Goal: Contribute content: Contribute content

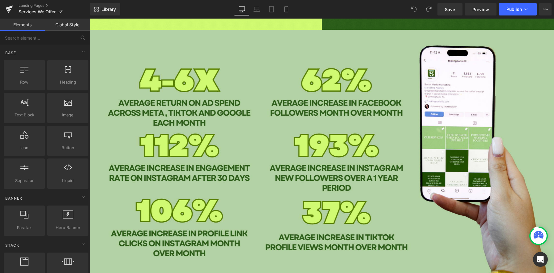
scroll to position [692, 0]
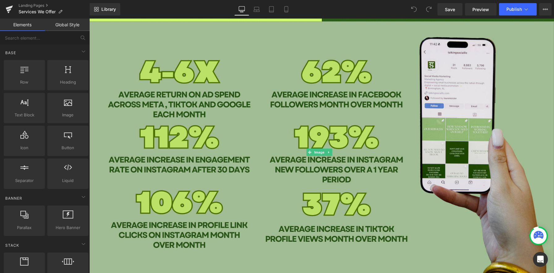
click at [284, 131] on img at bounding box center [321, 151] width 465 height 261
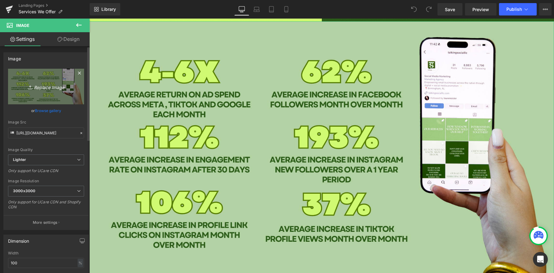
click at [46, 91] on link "Replace Image" at bounding box center [46, 87] width 76 height 36
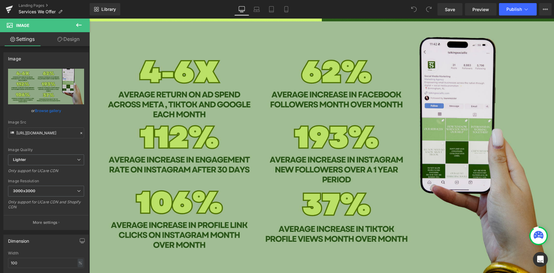
type input "C:\fakepath\talking social website 2 (44).png"
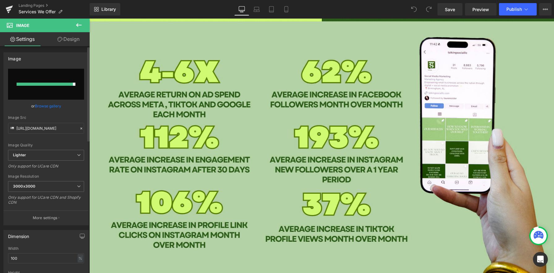
type input "[URL][DOMAIN_NAME]"
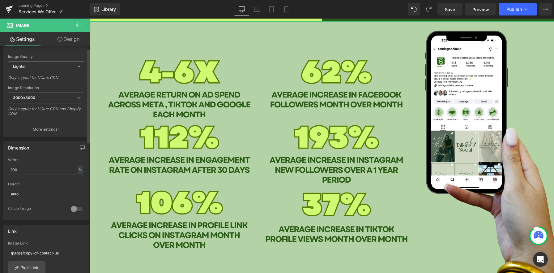
scroll to position [95, 0]
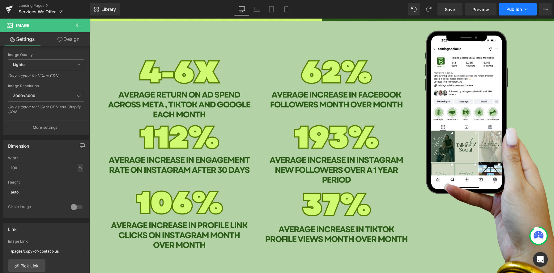
click at [523, 6] on button "Publish" at bounding box center [518, 9] width 38 height 12
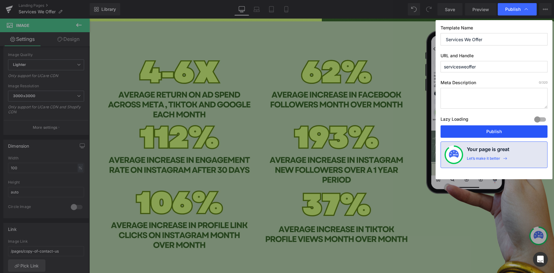
click at [494, 131] on button "Publish" at bounding box center [494, 131] width 107 height 12
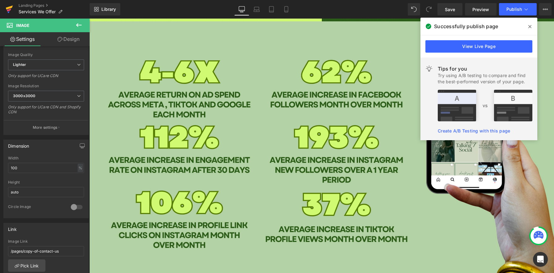
click at [11, 8] on icon at bounding box center [9, 9] width 7 height 15
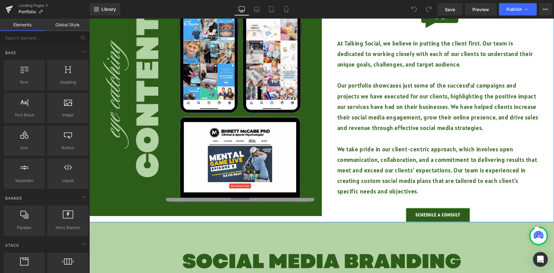
scroll to position [264, 0]
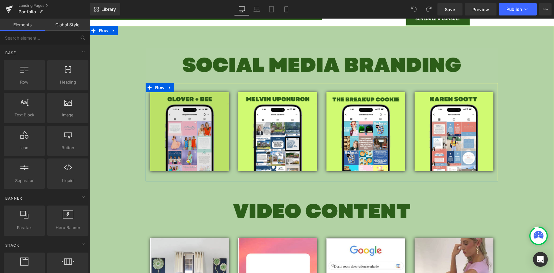
click at [195, 147] on img at bounding box center [189, 131] width 79 height 79
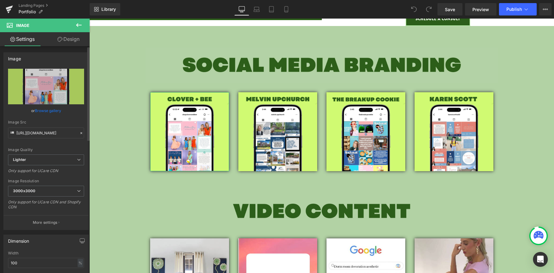
click at [47, 107] on link "Browse gallery" at bounding box center [48, 110] width 26 height 11
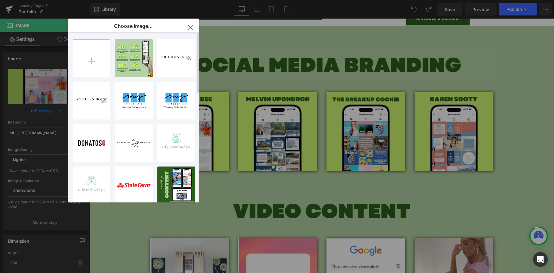
click at [93, 69] on input "file" at bounding box center [91, 58] width 37 height 37
type input "C:\fakepath\29.png"
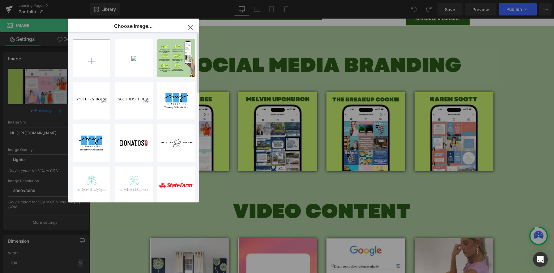
click at [102, 61] on input "file" at bounding box center [91, 58] width 37 height 37
type input "C:\fakepath\30.png"
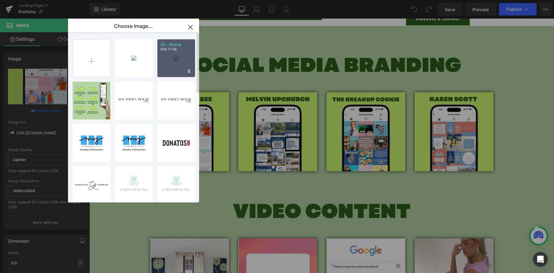
click at [181, 64] on div "29...29.png 606.17 KB" at bounding box center [176, 58] width 38 height 38
type input "https://ucarecdn.com/a1593f3a-c67e-4848-a374-c4816fe64714/-/format/auto/-/previ…"
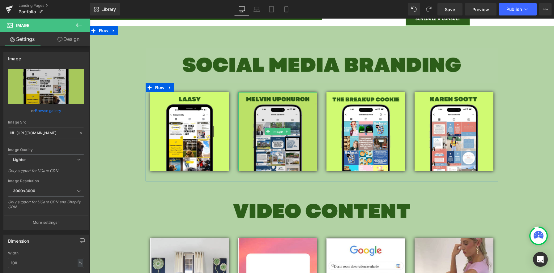
click at [288, 148] on img at bounding box center [277, 131] width 79 height 79
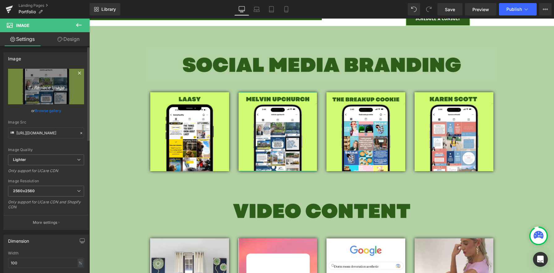
click at [45, 86] on icon "Replace Image" at bounding box center [45, 87] width 49 height 8
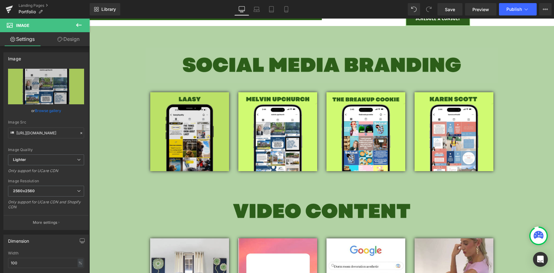
type input "C:\fakepath\27.png"
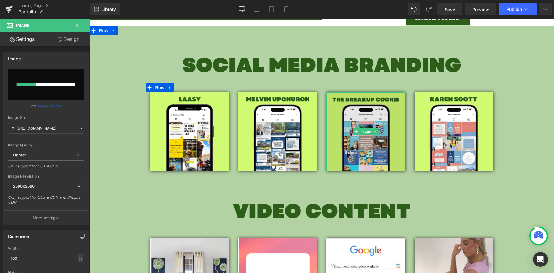
click at [373, 142] on img at bounding box center [365, 131] width 79 height 79
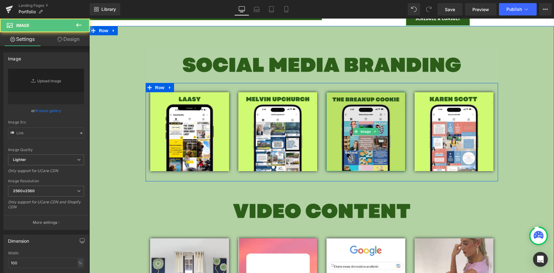
type input "https://ucarecdn.com/2f52dd1f-1826-4c07-b8da-45c31297d96d/-/format/auto/-/previ…"
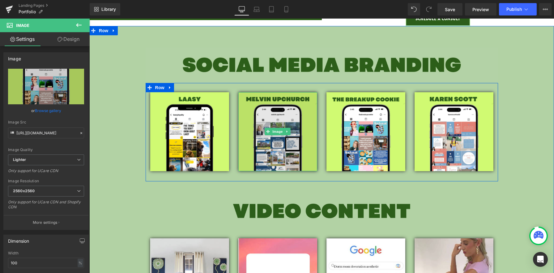
click at [290, 136] on img at bounding box center [277, 131] width 79 height 79
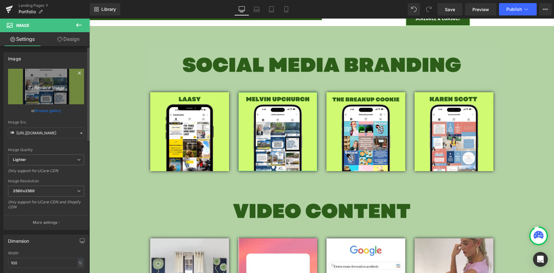
click at [50, 91] on link "Replace Image" at bounding box center [46, 87] width 76 height 36
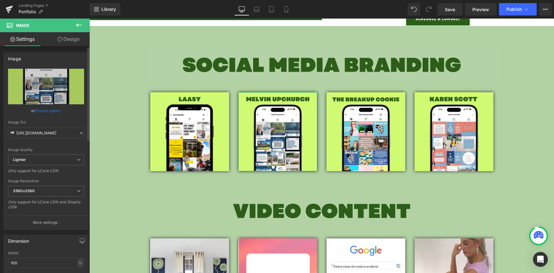
click at [46, 108] on link "Browse gallery" at bounding box center [48, 110] width 26 height 11
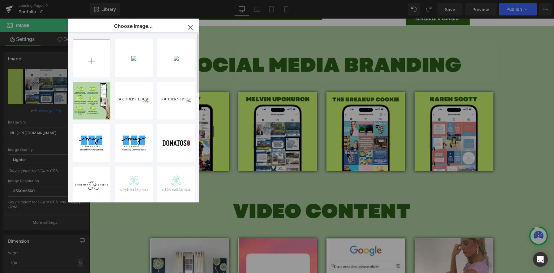
click at [95, 64] on input "file" at bounding box center [91, 58] width 37 height 37
type input "C:\fakepath\27.png"
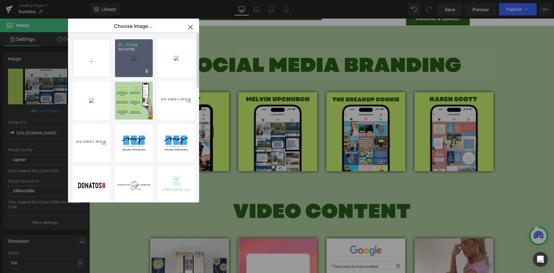
click at [143, 73] on div "27...27.png 592.81 KB" at bounding box center [134, 58] width 38 height 38
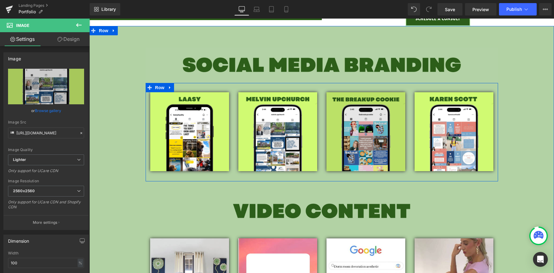
click at [363, 126] on img at bounding box center [365, 131] width 79 height 79
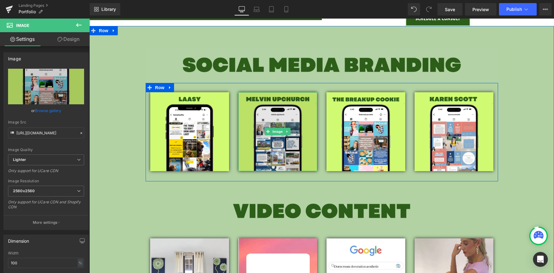
click at [283, 124] on img at bounding box center [277, 131] width 79 height 79
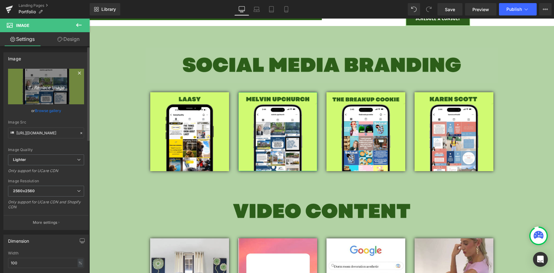
click at [38, 89] on icon "Replace Image" at bounding box center [45, 87] width 49 height 8
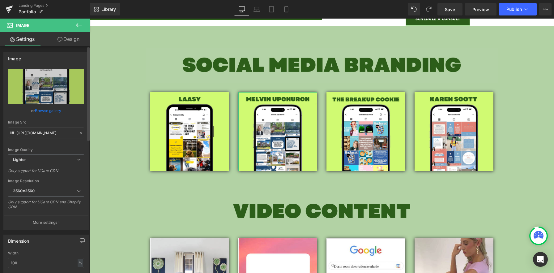
click at [42, 111] on link "Browse gallery" at bounding box center [48, 110] width 26 height 11
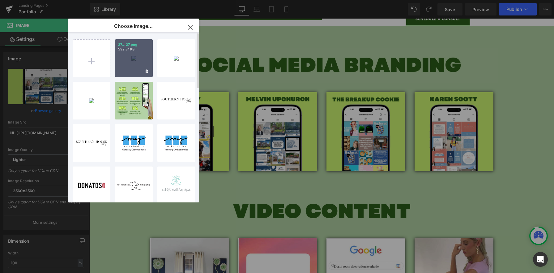
click at [125, 62] on div "27...27.png 592.81 KB" at bounding box center [134, 58] width 38 height 38
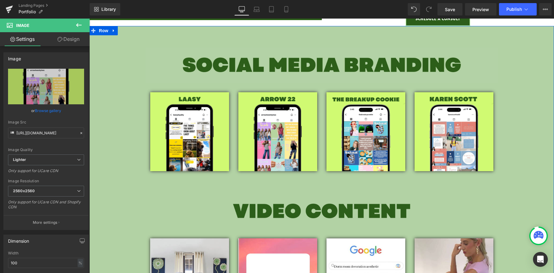
type input "https://ucarecdn.com/edb14a90-9855-457c-b96b-2ac5a7e37ced/-/format/auto/-/previ…"
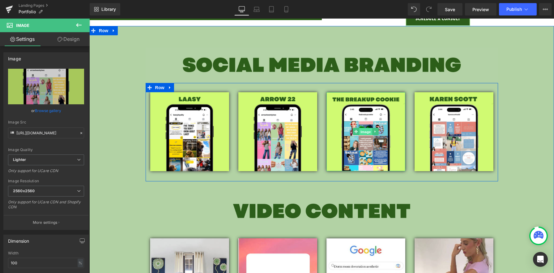
click at [359, 130] on span "Image" at bounding box center [365, 131] width 13 height 7
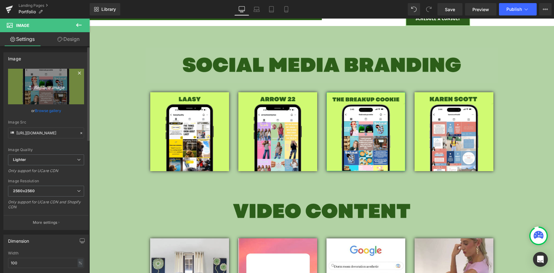
click at [51, 89] on icon "Replace Image" at bounding box center [45, 87] width 49 height 8
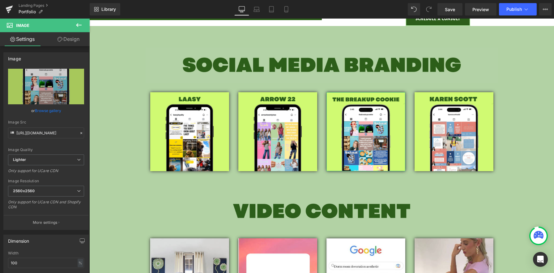
drag, startPoint x: 52, startPoint y: 111, endPoint x: 60, endPoint y: 113, distance: 8.9
click at [51, 111] on link "Browse gallery" at bounding box center [48, 110] width 26 height 11
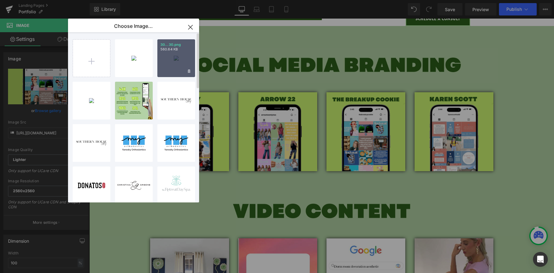
click at [164, 69] on div "30...30.png 560.64 KB" at bounding box center [176, 58] width 38 height 38
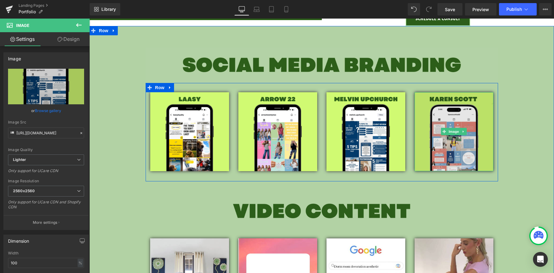
type input "https://ucarecdn.com/f1c5d659-f094-4563-8671-c7cafce30592/-/format/auto/-/previ…"
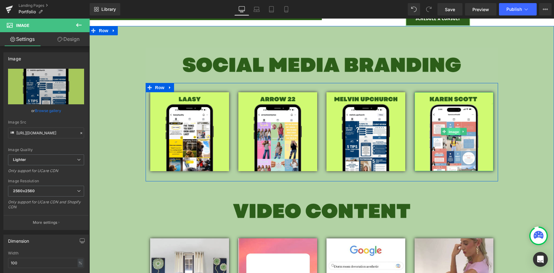
click at [447, 135] on span "Image" at bounding box center [453, 131] width 13 height 7
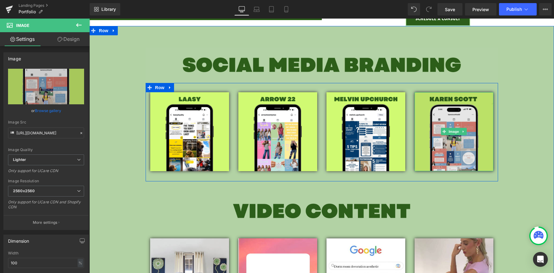
click at [455, 111] on img at bounding box center [454, 131] width 79 height 79
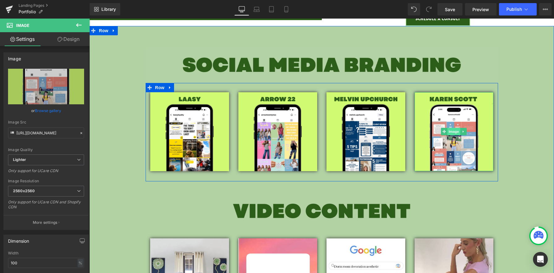
click at [447, 134] on span "Image" at bounding box center [453, 131] width 13 height 7
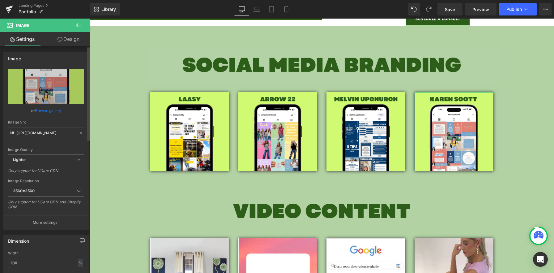
click at [53, 110] on link "Browse gallery" at bounding box center [48, 110] width 26 height 11
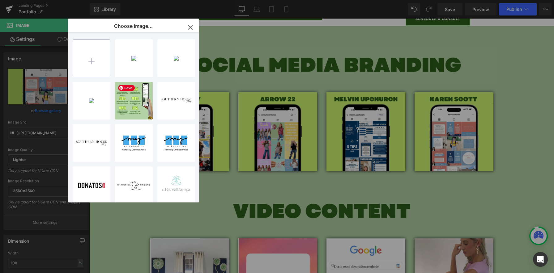
click at [98, 58] on input "file" at bounding box center [91, 58] width 37 height 37
type input "C:\fakepath\28.png"
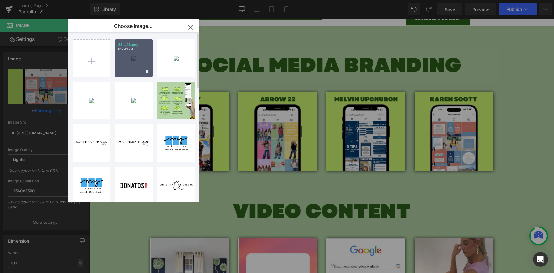
click at [142, 65] on div "28...28.png 617.41 KB" at bounding box center [134, 58] width 38 height 38
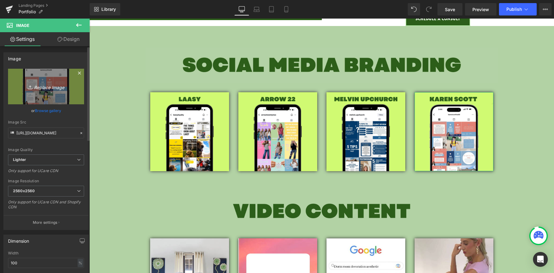
click at [40, 89] on icon "Replace Image" at bounding box center [45, 87] width 49 height 8
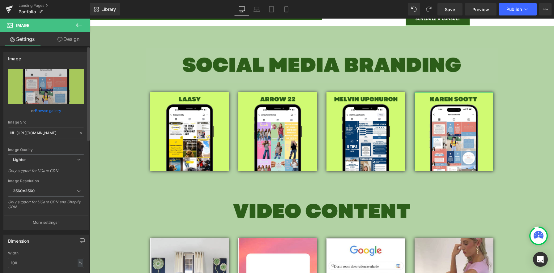
click at [59, 110] on link "Browse gallery" at bounding box center [48, 110] width 26 height 11
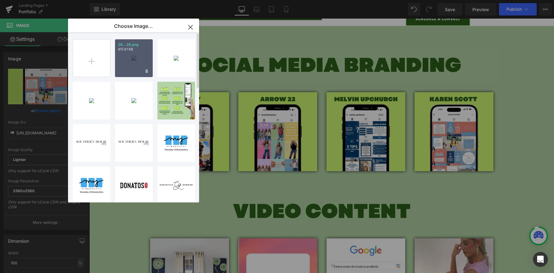
click at [139, 65] on div "28...28.png 617.41 KB" at bounding box center [134, 58] width 38 height 38
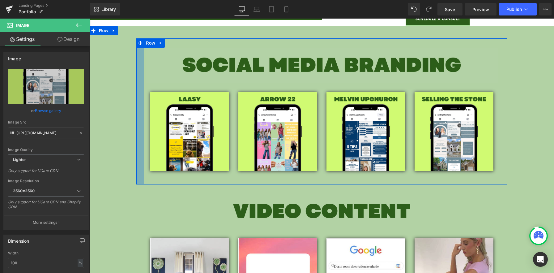
type input "https://ucarecdn.com/56f2742f-398f-4cc5-b1c2-70667469861e/-/format/auto/-/previ…"
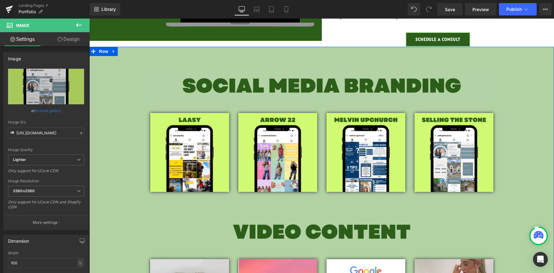
scroll to position [203, 0]
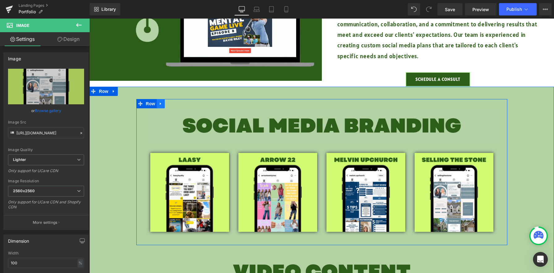
click at [160, 105] on icon at bounding box center [160, 103] width 1 height 3
click at [167, 104] on icon at bounding box center [169, 103] width 4 height 4
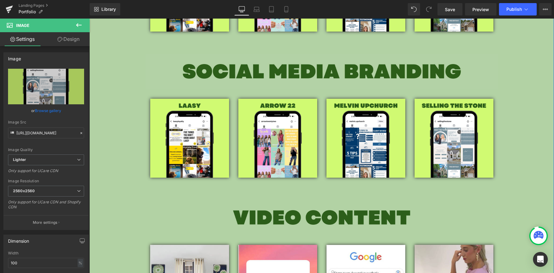
scroll to position [405, 0]
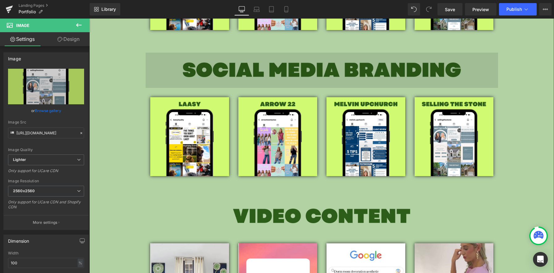
click at [322, 60] on img at bounding box center [322, 70] width 352 height 35
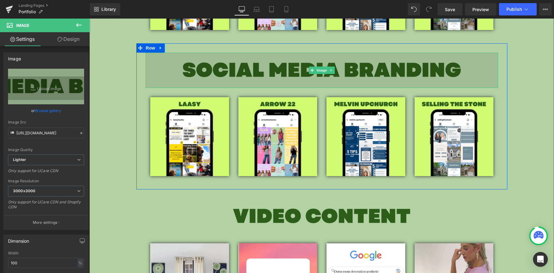
click at [468, 75] on img at bounding box center [322, 70] width 352 height 35
click at [281, 72] on img at bounding box center [322, 70] width 352 height 35
click at [282, 81] on img at bounding box center [322, 70] width 352 height 35
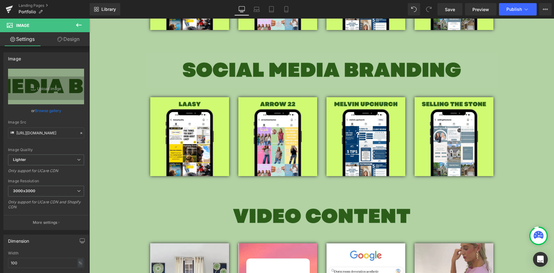
click at [77, 21] on icon at bounding box center [78, 24] width 7 height 7
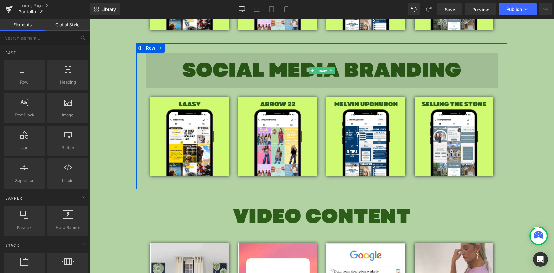
click at [236, 66] on img at bounding box center [322, 70] width 352 height 35
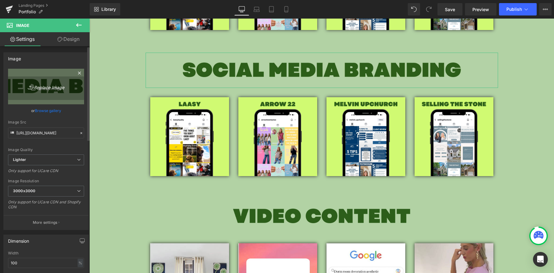
click at [53, 88] on icon "Replace Image" at bounding box center [45, 87] width 49 height 8
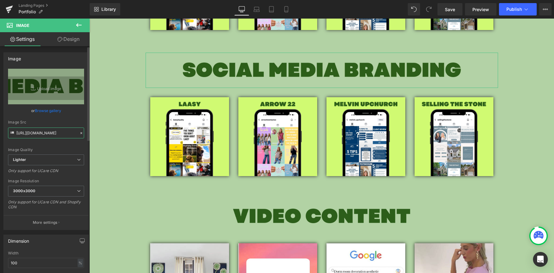
click at [65, 131] on input "https://ucarecdn.com/3bdd1f15-ad16-4562-9fdf-07567d07ee60/-/format/auto/-/previ…" at bounding box center [46, 132] width 76 height 11
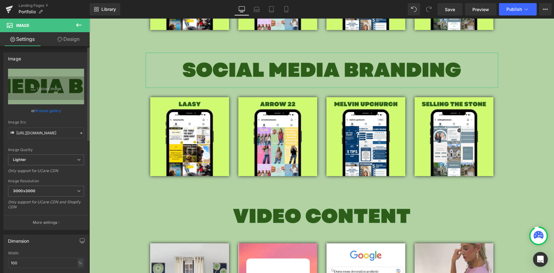
click at [67, 147] on div "Image Quality Lighter Lightest Lighter Lighter Lightest Only support for UCare …" at bounding box center [46, 112] width 76 height 86
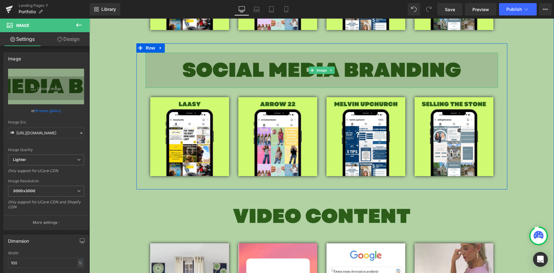
click at [260, 68] on img at bounding box center [322, 70] width 352 height 35
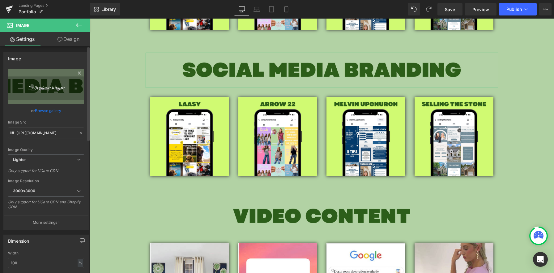
click at [51, 86] on icon "Replace Image" at bounding box center [45, 87] width 49 height 8
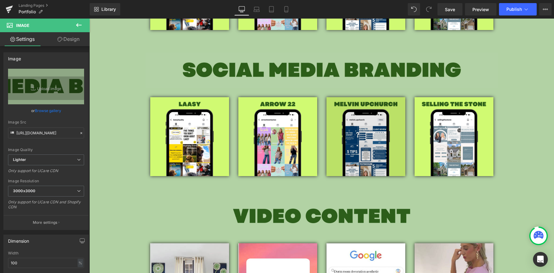
type input "C:\fakepath\talking social website banners.png"
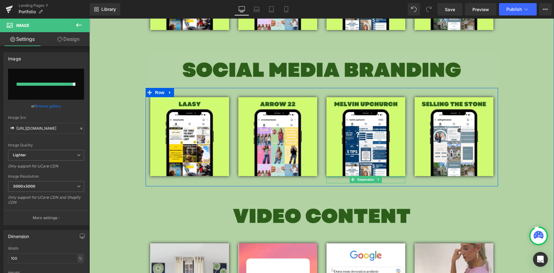
type input "https://ucarecdn.com/9fb75384-a6fb-4e19-ac0b-b4793b840d16/-/format/auto/-/previ…"
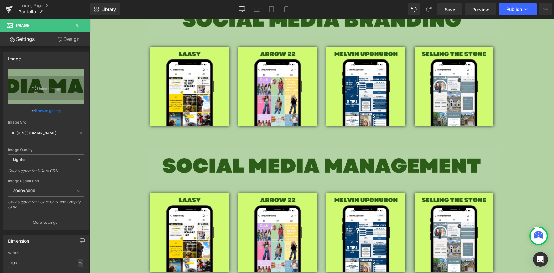
scroll to position [392, 0]
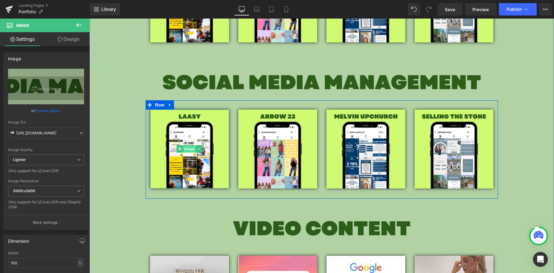
click at [184, 151] on span "Image" at bounding box center [189, 148] width 13 height 7
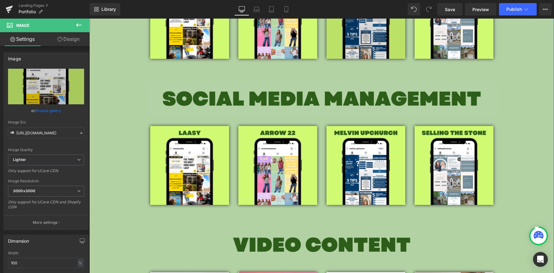
scroll to position [454, 0]
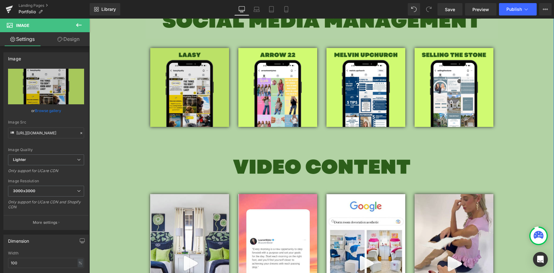
click at [193, 96] on img at bounding box center [189, 87] width 79 height 79
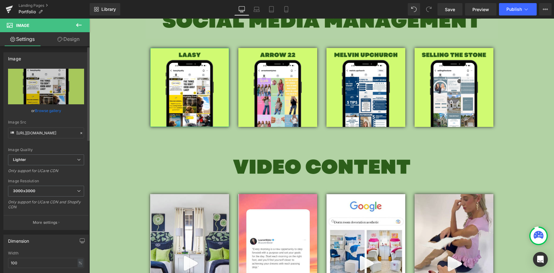
click at [43, 111] on link "Browse gallery" at bounding box center [48, 110] width 26 height 11
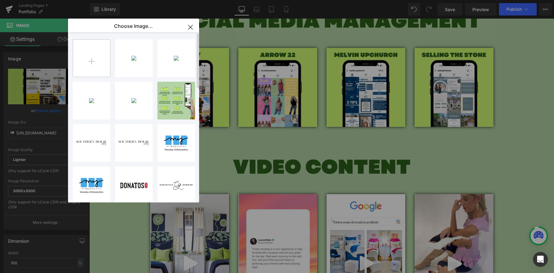
click at [102, 60] on input "file" at bounding box center [91, 58] width 37 height 37
type input "C:\fakepath\website talking social (2).zip"
click at [97, 63] on input "file" at bounding box center [91, 58] width 37 height 37
type input "C:\fakepath\28.png"
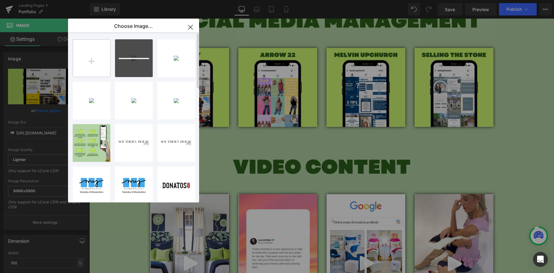
click at [96, 60] on input "file" at bounding box center [91, 58] width 37 height 37
type input "C:\fakepath\29.png"
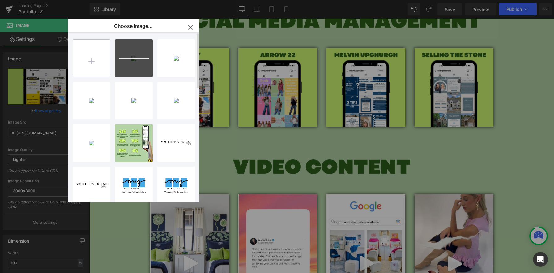
click at [93, 54] on input "file" at bounding box center [91, 58] width 37 height 37
type input "C:\fakepath\30.png"
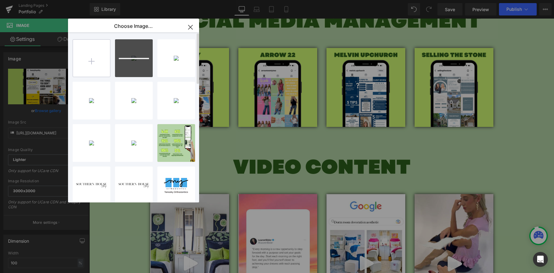
click at [97, 65] on input "file" at bounding box center [91, 58] width 37 height 37
type input "C:\fakepath\31.png"
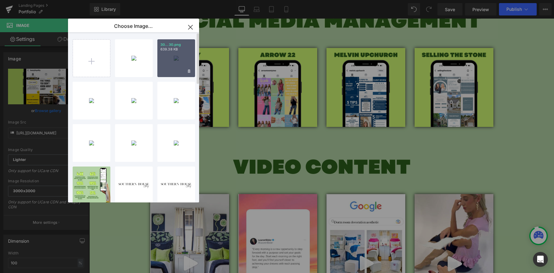
click at [168, 64] on div "30...30.png 639.38 KB" at bounding box center [176, 58] width 38 height 38
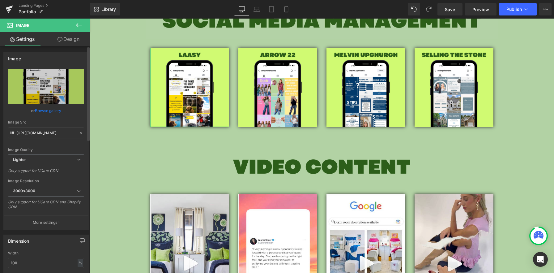
click at [45, 113] on link "Browse gallery" at bounding box center [48, 110] width 26 height 11
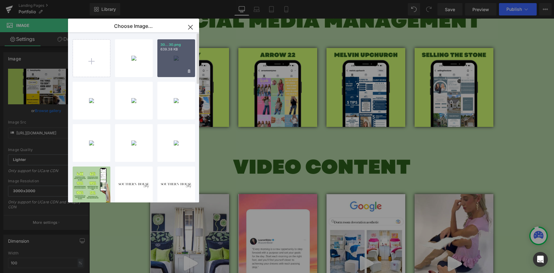
click at [180, 66] on div "30...30.png 639.38 KB" at bounding box center [176, 58] width 38 height 38
type input "https://ucarecdn.com/7e7e7a6d-351e-4bc1-bbf5-e27f521ca8ff/-/format/auto/-/previ…"
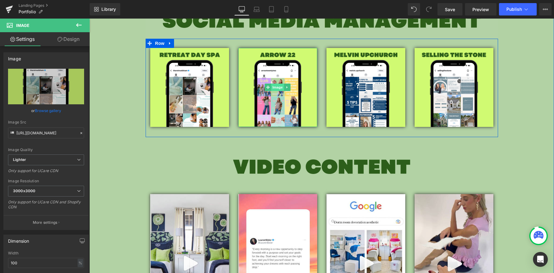
click at [271, 87] on span "Image" at bounding box center [277, 86] width 13 height 7
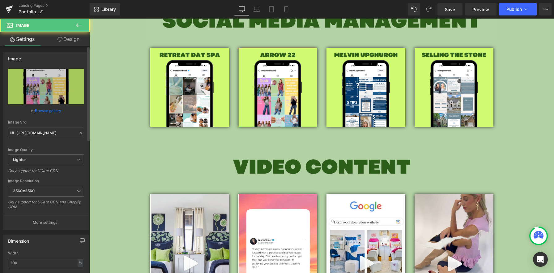
click at [47, 108] on link "Browse gallery" at bounding box center [48, 110] width 26 height 11
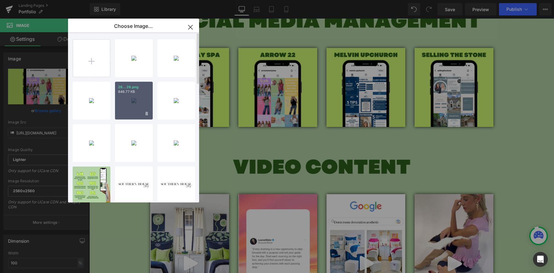
click at [134, 98] on div "28...28.png 846.77 KB" at bounding box center [134, 101] width 38 height 38
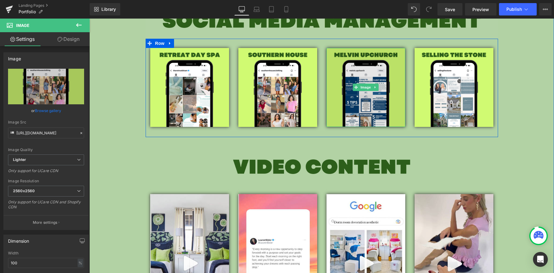
type input "https://ucarecdn.com/63d767d8-6d27-46ff-abf4-1aed11d147c7/-/format/auto/-/previ…"
click at [373, 95] on img at bounding box center [365, 87] width 79 height 79
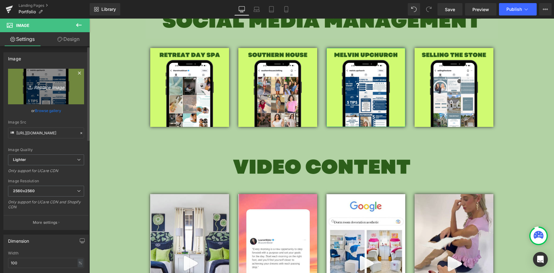
click at [49, 85] on icon "Replace Image" at bounding box center [45, 87] width 49 height 8
type input "C:\fakepath\31.png"
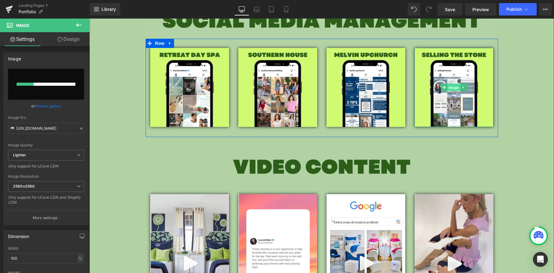
click at [448, 88] on span "Image" at bounding box center [453, 87] width 13 height 7
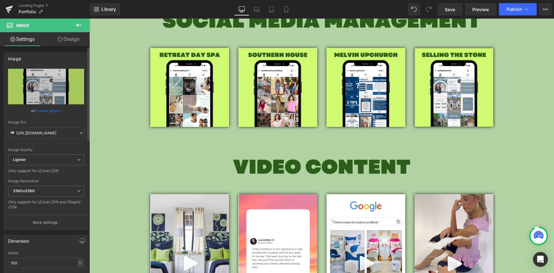
click at [56, 109] on link "Browse gallery" at bounding box center [48, 110] width 26 height 11
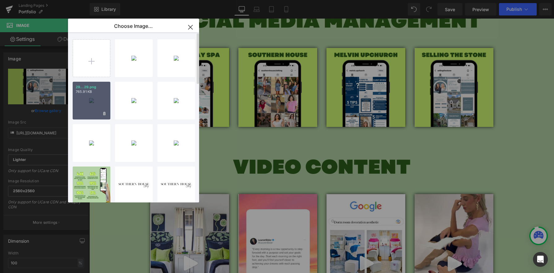
click at [97, 106] on div "29...29.png 765.91 KB" at bounding box center [92, 101] width 38 height 38
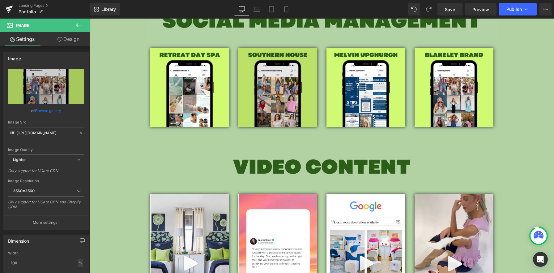
type input "https://ucarecdn.com/9e912023-c023-45f8-83b1-eb2d43e7d219/-/format/auto/-/previ…"
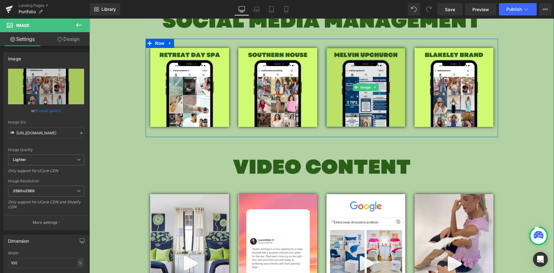
click at [346, 88] on img at bounding box center [365, 87] width 79 height 79
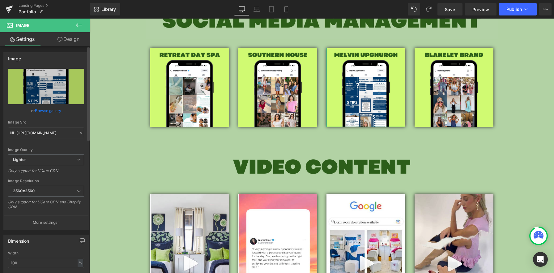
click at [53, 108] on link "Browse gallery" at bounding box center [48, 110] width 26 height 11
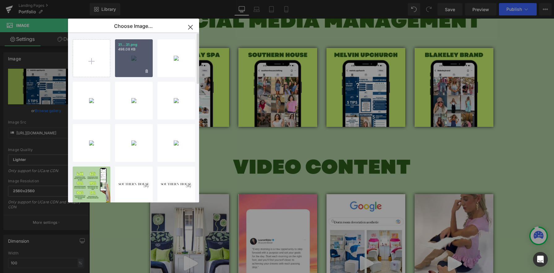
drag, startPoint x: 143, startPoint y: 65, endPoint x: 101, endPoint y: 89, distance: 48.4
click at [143, 65] on div "31...31.png 498.08 KB" at bounding box center [134, 58] width 38 height 38
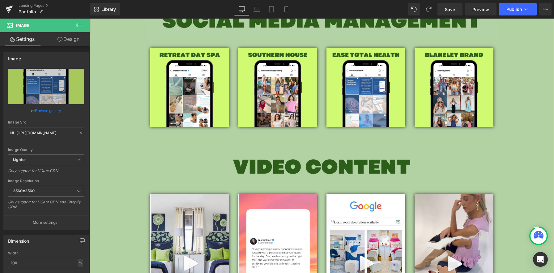
type input "https://ucarecdn.com/83535d40-9018-4322-b7b9-48464945d42f/-/format/auto/-/previ…"
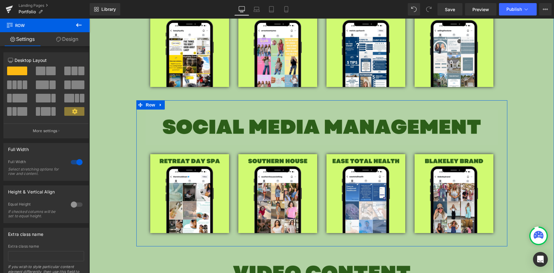
scroll to position [354, 0]
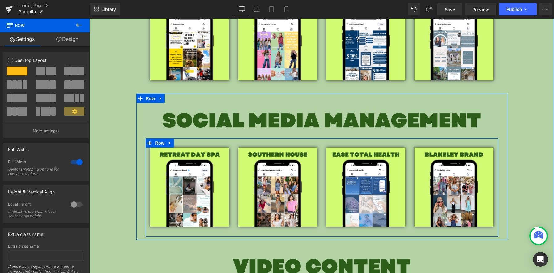
click at [317, 177] on div "Image Separator" at bounding box center [278, 190] width 88 height 86
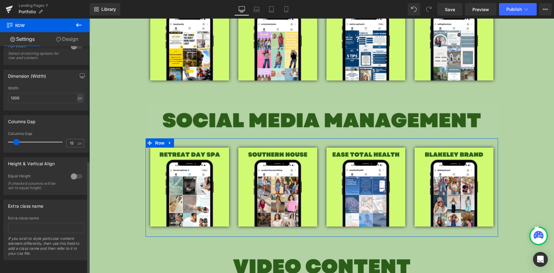
scroll to position [230, 0]
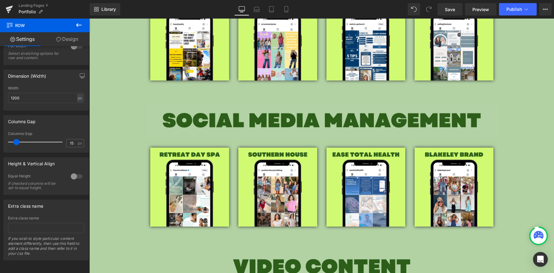
click at [77, 25] on icon at bounding box center [78, 24] width 7 height 7
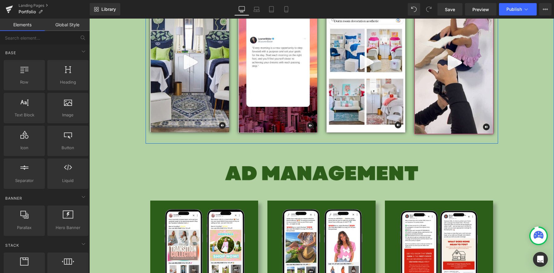
scroll to position [576, 0]
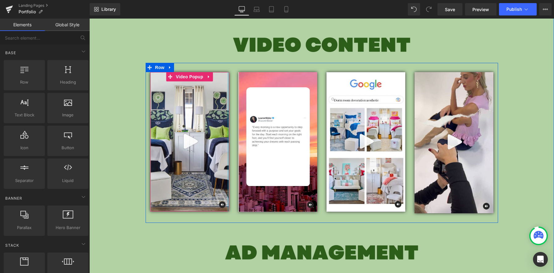
click at [228, 136] on div at bounding box center [229, 141] width 2 height 139
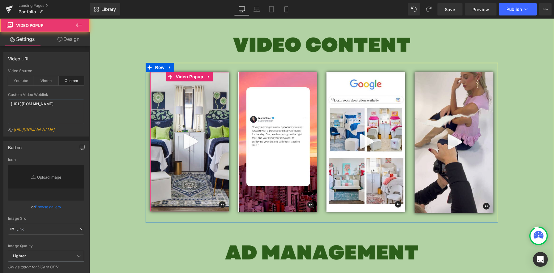
type input "https://ucarecdn.com/3b79faa1-28c8-40da-9c1a-2086f1f97d2c/-/format/auto/-/previ…"
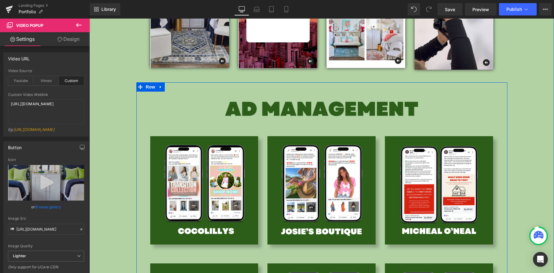
scroll to position [868, 0]
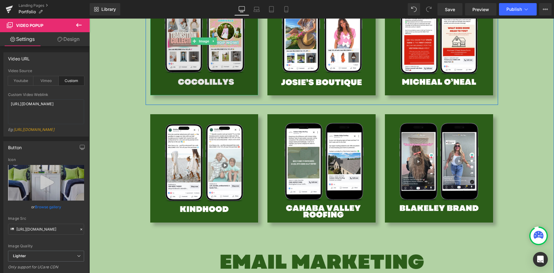
click at [239, 85] on img at bounding box center [204, 41] width 108 height 108
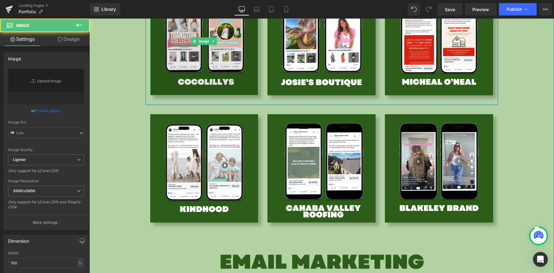
type input "https://ucarecdn.com/0f3493aa-4ec0-4817-8836-eeb1de09c782/-/format/auto/-/previ…"
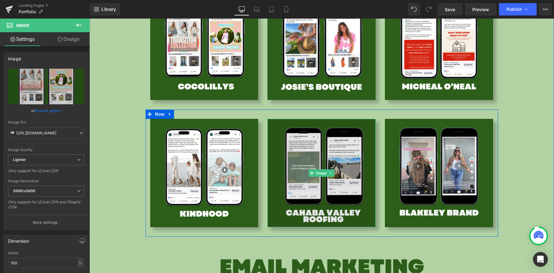
scroll to position [824, 0]
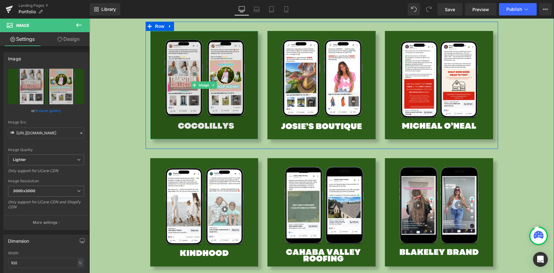
click at [230, 104] on img at bounding box center [204, 85] width 108 height 108
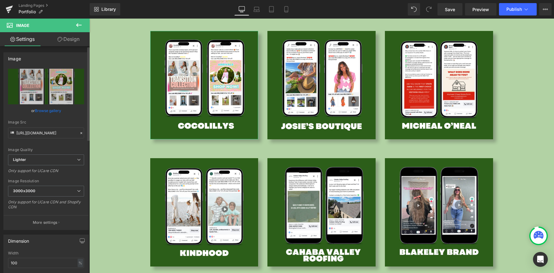
click at [47, 115] on link "Browse gallery" at bounding box center [48, 110] width 26 height 11
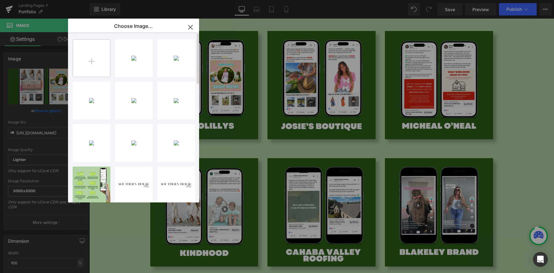
click at [100, 58] on input "file" at bounding box center [91, 58] width 37 height 37
type input "C:\fakepath\18.png"
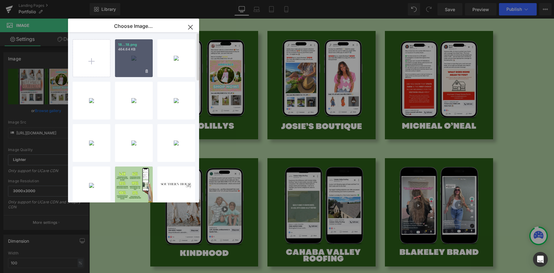
click at [139, 65] on div "18...18.png 464.64 KB" at bounding box center [134, 58] width 38 height 38
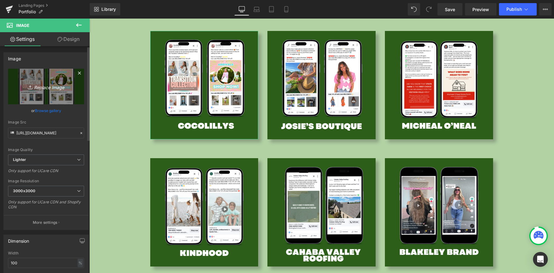
click at [49, 91] on link "Replace Image" at bounding box center [46, 87] width 76 height 36
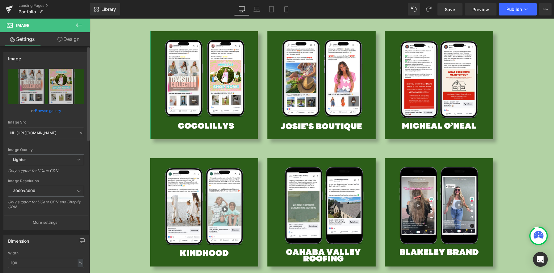
click at [59, 112] on link "Browse gallery" at bounding box center [48, 110] width 26 height 11
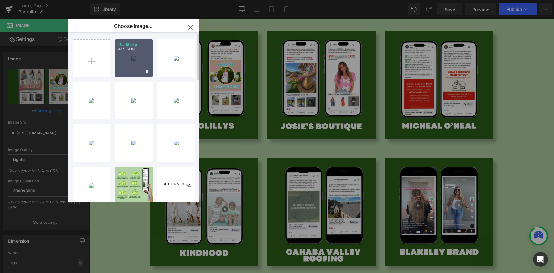
click at [146, 66] on div "18...18.png 464.64 KB" at bounding box center [134, 58] width 38 height 38
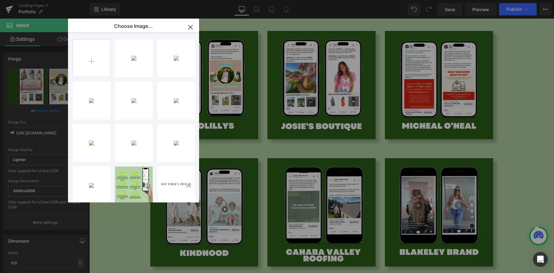
type input "https://ucarecdn.com/0037b963-9ab0-4181-8dbb-65c3f2396e07/-/format/auto/-/previ…"
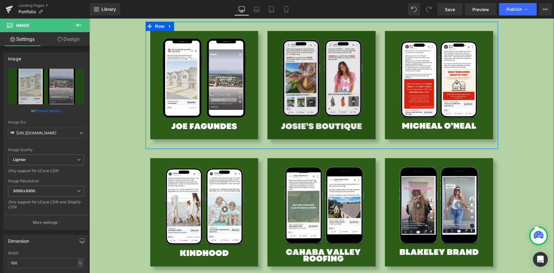
click at [278, 84] on img at bounding box center [321, 85] width 108 height 108
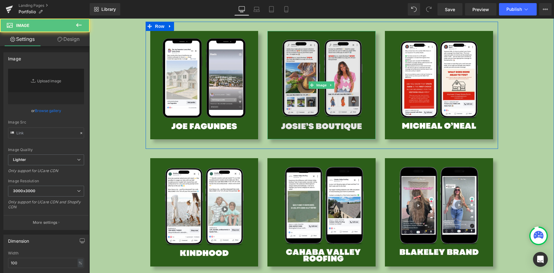
type input "https://ucarecdn.com/d6d758cb-588b-4037-a0d9-d58b391aa5f5/-/format/auto/-/previ…"
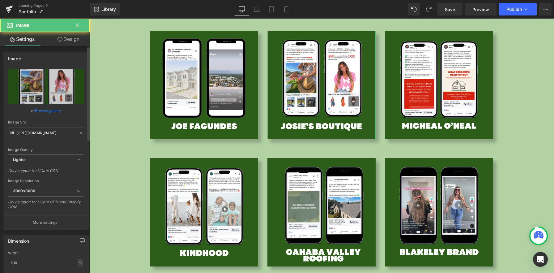
click at [39, 109] on link "Browse gallery" at bounding box center [48, 110] width 26 height 11
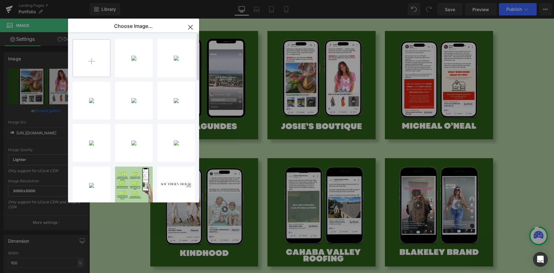
click at [101, 64] on input "file" at bounding box center [91, 58] width 37 height 37
type input "C:\fakepath\19.png"
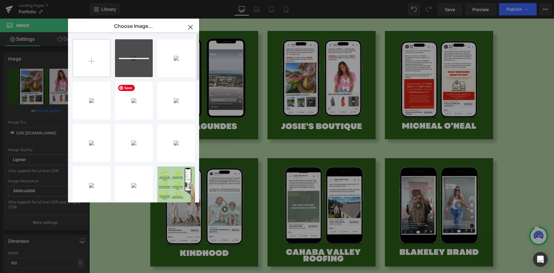
click at [96, 60] on input "file" at bounding box center [91, 58] width 37 height 37
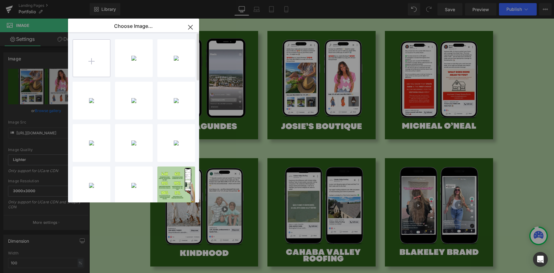
type input "C:\fakepath\21.png"
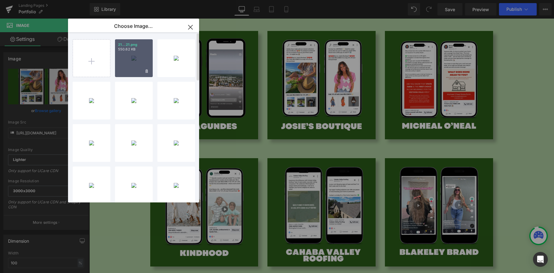
click at [147, 58] on div "21...21.png 550.62 KB" at bounding box center [134, 58] width 38 height 38
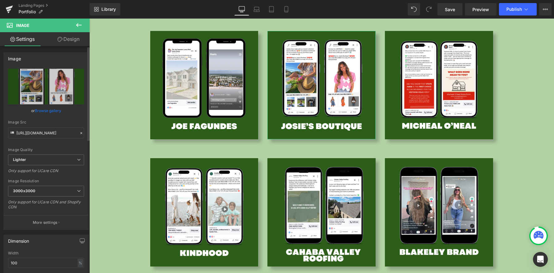
click at [51, 113] on link "Browse gallery" at bounding box center [48, 110] width 26 height 11
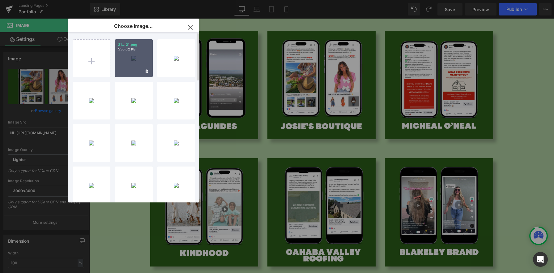
click at [134, 74] on div "21...21.png 550.62 KB" at bounding box center [134, 58] width 38 height 38
type input "https://ucarecdn.com/6dd12505-2342-40b9-9d98-b584b7f5ccab/-/format/auto/-/previ…"
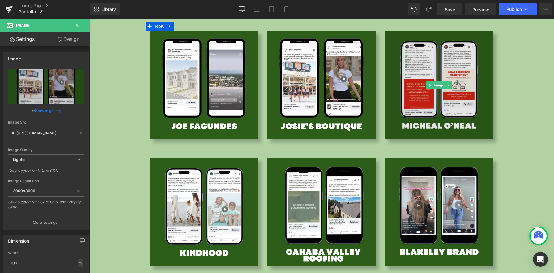
click at [455, 96] on img at bounding box center [439, 85] width 108 height 108
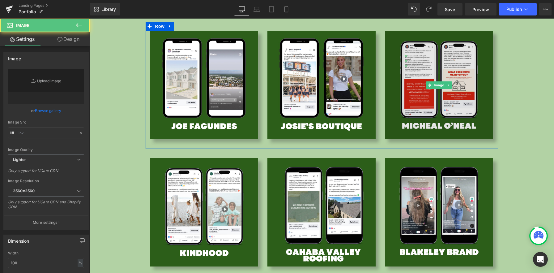
type input "https://ucarecdn.com/b19b1426-4b80-4801-b730-114caf93d9f3/-/format/auto/-/previ…"
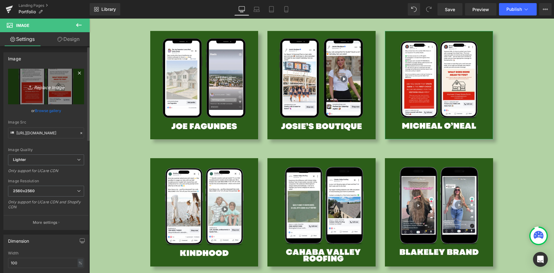
click at [53, 90] on icon "Replace Image" at bounding box center [45, 87] width 49 height 8
type input "C:\fakepath\19.png"
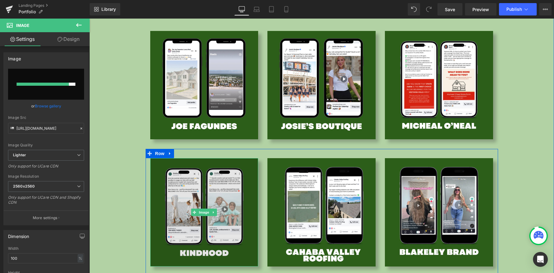
click at [186, 194] on img at bounding box center [204, 212] width 108 height 108
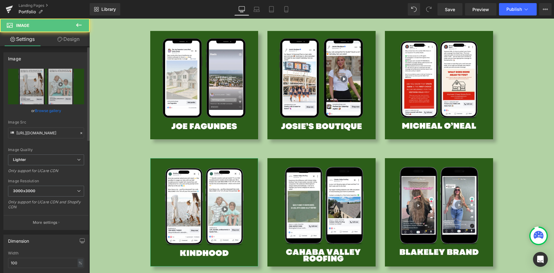
click at [49, 113] on link "Browse gallery" at bounding box center [48, 110] width 26 height 11
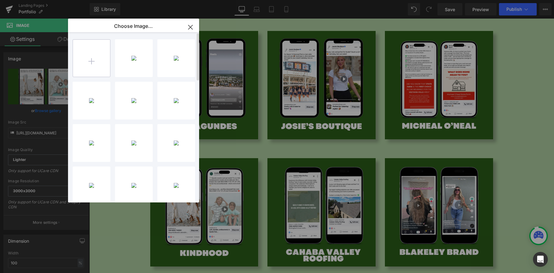
click at [102, 68] on input "file" at bounding box center [91, 58] width 37 height 37
type input "C:\fakepath\22.png"
click at [131, 69] on div "22...22.png 464.95 KB" at bounding box center [134, 58] width 38 height 38
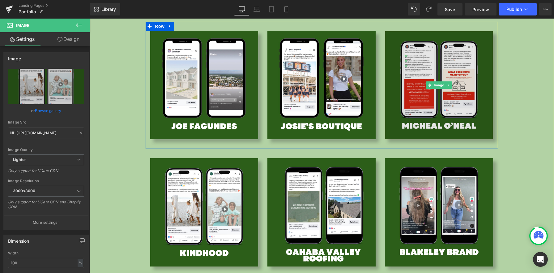
click at [416, 106] on img at bounding box center [439, 85] width 108 height 108
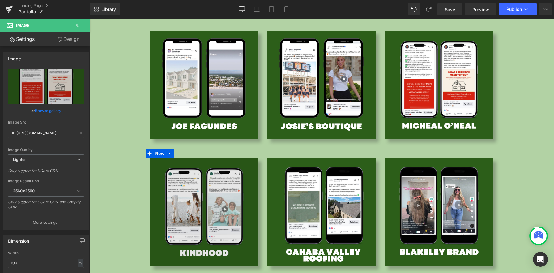
click at [238, 213] on img at bounding box center [204, 212] width 108 height 108
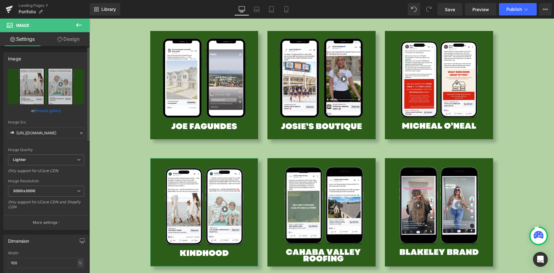
click at [51, 112] on link "Browse gallery" at bounding box center [48, 110] width 26 height 11
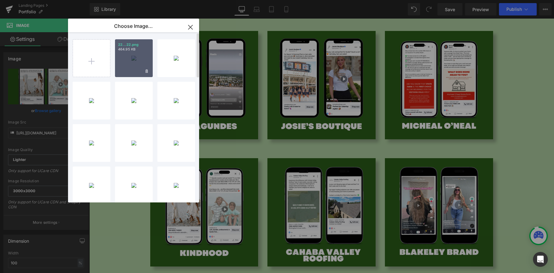
click at [136, 69] on div "22...22.png 464.95 KB" at bounding box center [134, 58] width 38 height 38
type input "https://ucarecdn.com/370e04eb-2629-4870-9050-5ab5500f5f1a/-/format/auto/-/previ…"
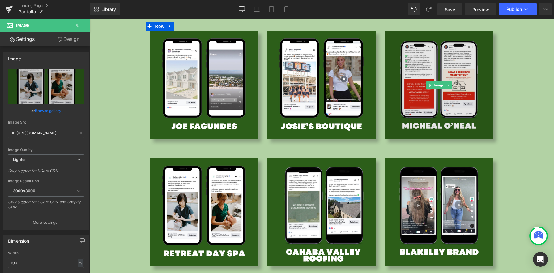
click at [445, 77] on img at bounding box center [439, 85] width 108 height 108
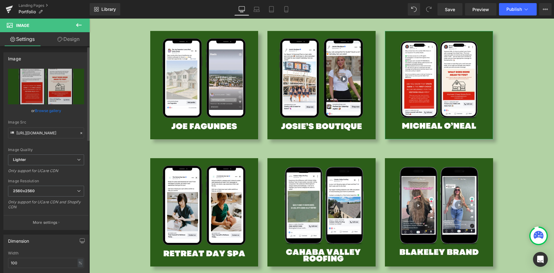
click at [55, 107] on link "Browse gallery" at bounding box center [48, 110] width 26 height 11
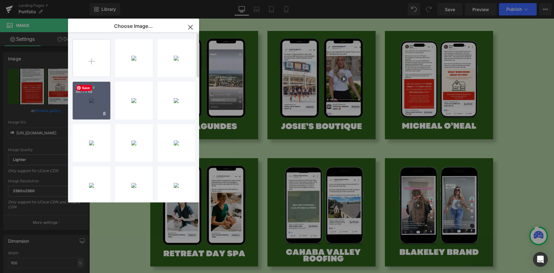
click at [99, 111] on div "19...19.png 497.73 KB" at bounding box center [92, 101] width 38 height 38
type input "https://ucarecdn.com/fc2b8784-f2f3-4869-ae2f-51bf240878c1/-/format/auto/-/previ…"
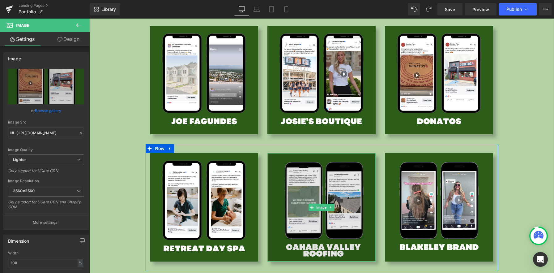
scroll to position [829, 0]
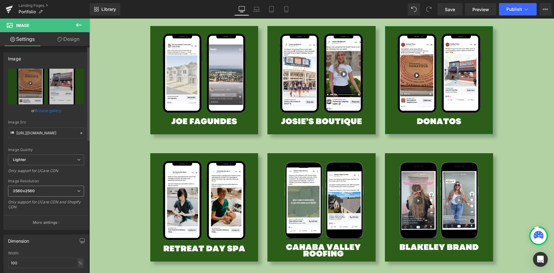
click at [44, 190] on span "2560x2560" at bounding box center [46, 191] width 76 height 11
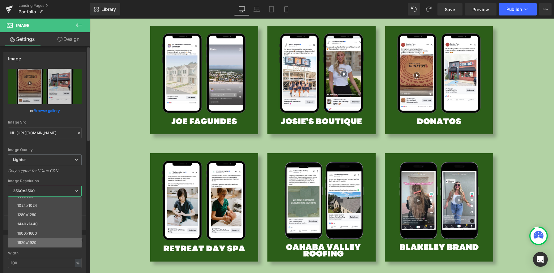
scroll to position [88, 0]
click at [37, 241] on div "3000x3000" at bounding box center [28, 243] width 22 height 4
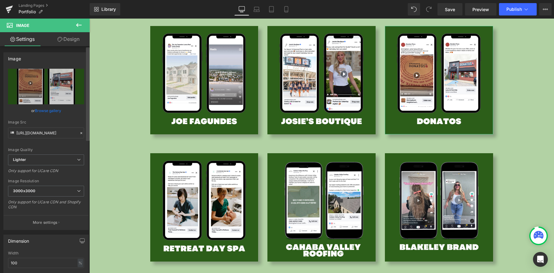
click at [87, 198] on div at bounding box center [88, 160] width 4 height 227
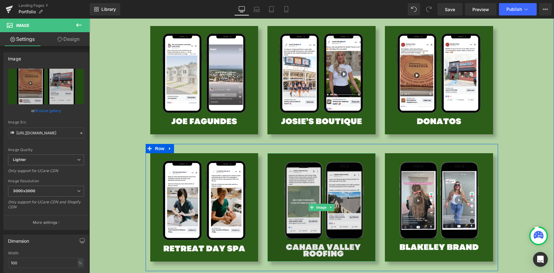
click at [337, 200] on img at bounding box center [321, 207] width 108 height 108
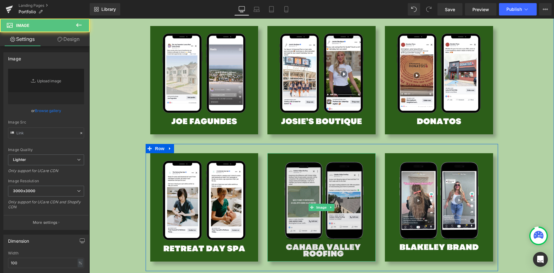
type input "https://ucarecdn.com/ee6e7bf4-64c6-421b-9c31-b0fe8ec3f506/-/format/auto/-/previ…"
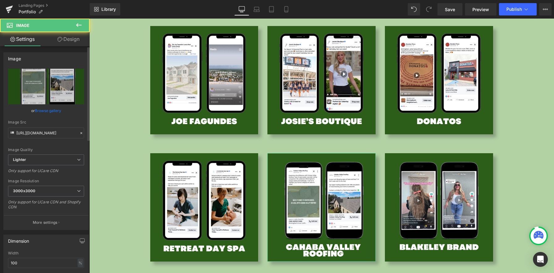
click at [48, 109] on link "Browse gallery" at bounding box center [48, 110] width 26 height 11
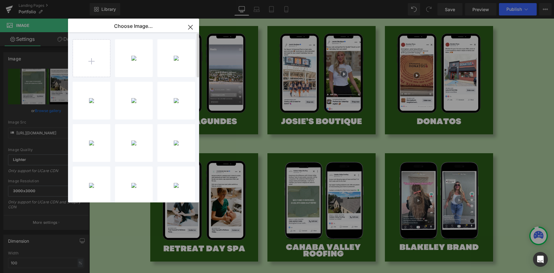
click at [83, 78] on div "22...22.png 464.95 KB Delete image? Yes No 21...21.png 550.62 KB Delete image? …" at bounding box center [137, 118] width 129 height 173
click at [85, 74] on input "file" at bounding box center [91, 58] width 37 height 37
type input "C:\fakepath\20.png"
click at [132, 67] on div "20...20.png 532.21 KB" at bounding box center [134, 58] width 38 height 38
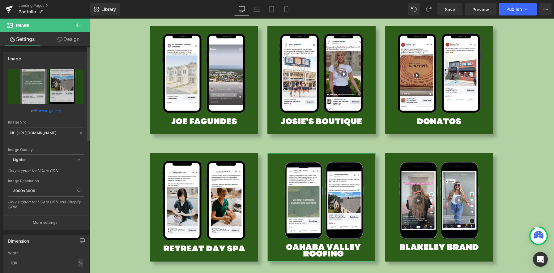
click at [51, 109] on link "Browse gallery" at bounding box center [48, 110] width 26 height 11
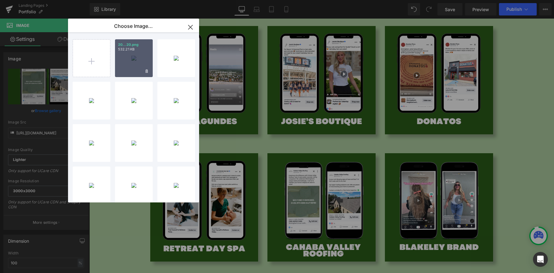
click at [141, 63] on div "20...20.png 532.21 KB" at bounding box center [134, 58] width 38 height 38
type input "https://ucarecdn.com/487397d5-a30f-4d4c-9406-befadc02090d/-/format/auto/-/previ…"
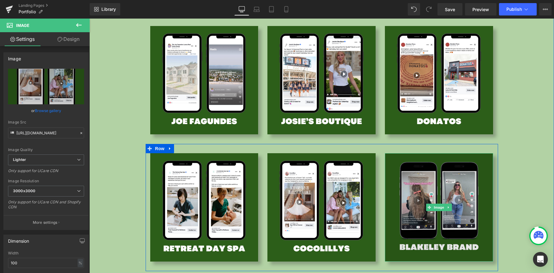
click at [426, 187] on img at bounding box center [439, 207] width 108 height 108
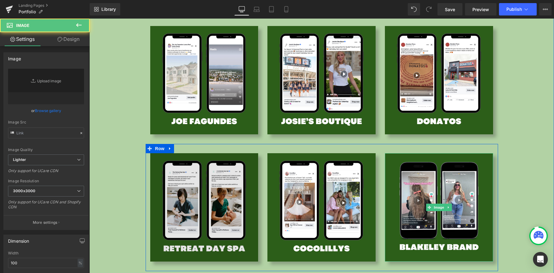
type input "https://ucarecdn.com/43706039-80b0-469e-a88b-7b849849c2ce/-/format/auto/-/previ…"
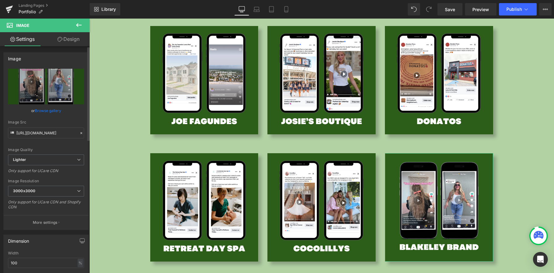
click at [45, 107] on link "Browse gallery" at bounding box center [48, 110] width 26 height 11
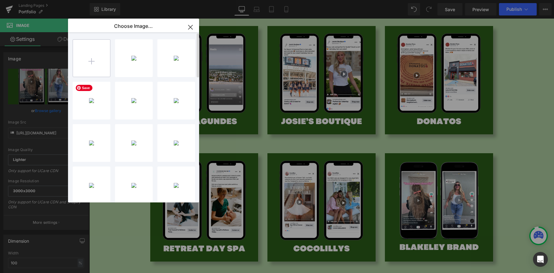
click at [82, 65] on input "file" at bounding box center [91, 58] width 37 height 37
type input "C:\fakepath\23.png"
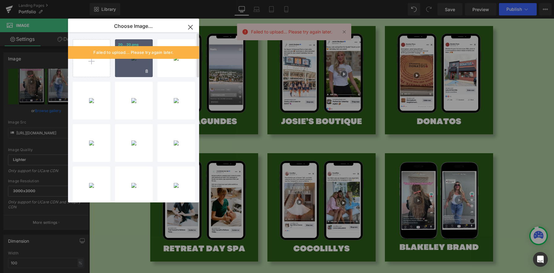
click at [133, 64] on div "20...20.png 532.21 KB" at bounding box center [134, 58] width 38 height 38
type input "https://ucarecdn.com/487397d5-a30f-4d4c-9406-befadc02090d/-/format/auto/-/previ…"
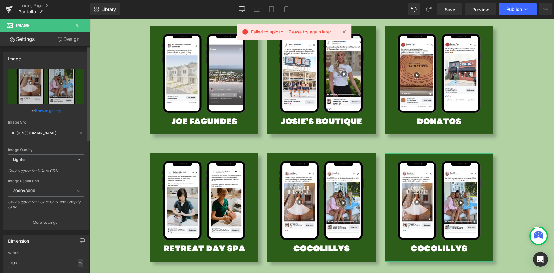
click at [53, 111] on link "Browse gallery" at bounding box center [48, 110] width 26 height 11
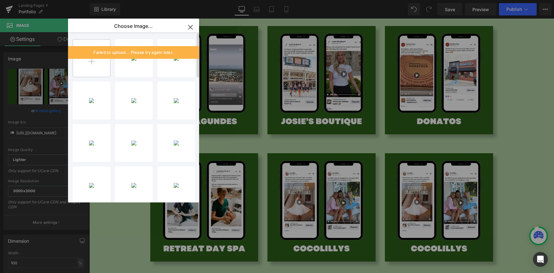
click at [95, 68] on input "file" at bounding box center [91, 58] width 37 height 37
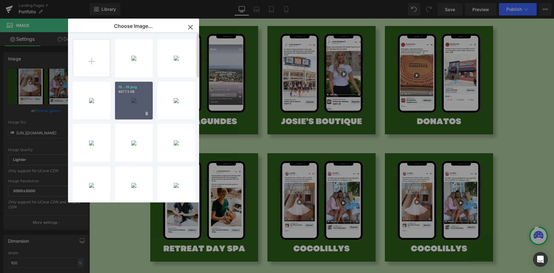
type input "C:\fakepath\23.png"
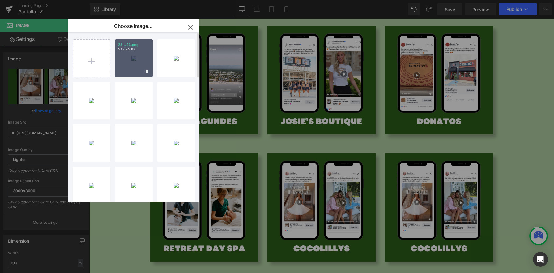
click at [142, 65] on div "23...23.png 542.95 KB" at bounding box center [134, 58] width 38 height 38
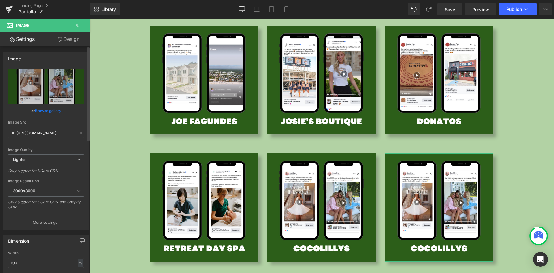
click at [44, 108] on link "Browse gallery" at bounding box center [48, 110] width 26 height 11
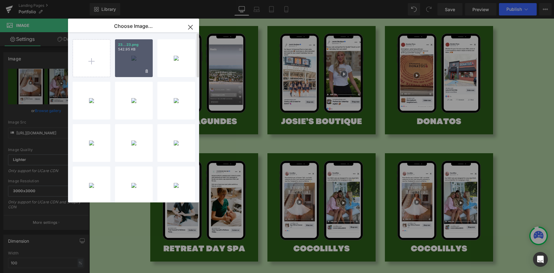
click at [138, 61] on div "23...23.png 542.95 KB" at bounding box center [134, 58] width 38 height 38
type input "https://ucarecdn.com/ded7cd13-e9b7-47b4-8805-0906b2fd0465/-/format/auto/-/previ…"
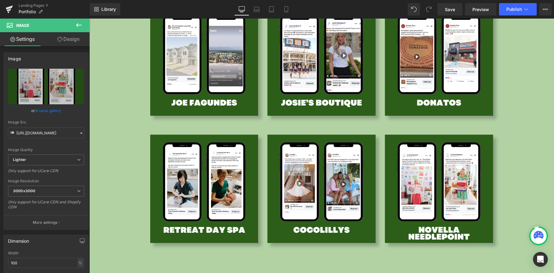
scroll to position [901, 0]
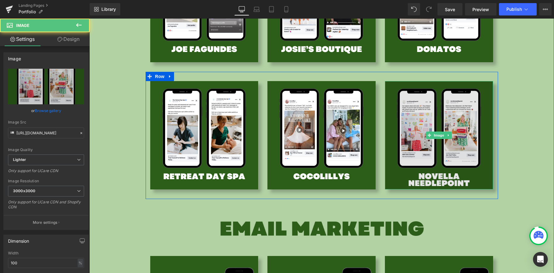
click at [432, 152] on img at bounding box center [439, 135] width 108 height 108
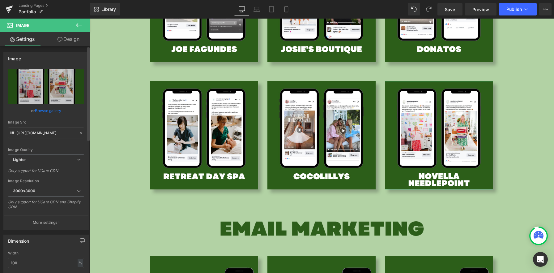
click at [49, 112] on link "Browse gallery" at bounding box center [48, 110] width 26 height 11
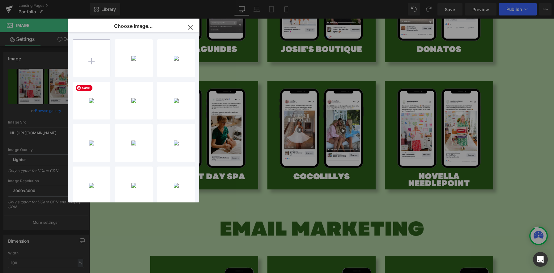
click at [90, 70] on input "file" at bounding box center [91, 58] width 37 height 37
type input "C:\fakepath\website talking social (3).png"
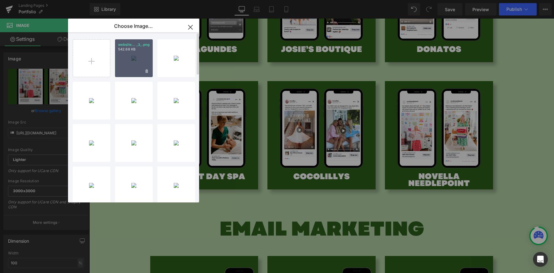
click at [139, 66] on div "website... _3_.png 542.68 KB" at bounding box center [134, 58] width 38 height 38
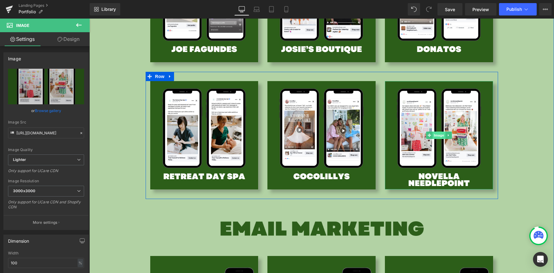
click at [440, 136] on span "Image" at bounding box center [439, 134] width 13 height 7
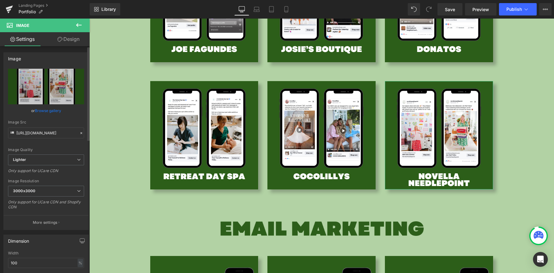
click at [52, 108] on link "Browse gallery" at bounding box center [48, 110] width 26 height 11
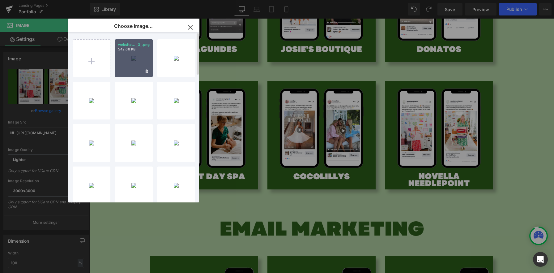
click at [128, 54] on div "website... _3_.png 542.68 KB" at bounding box center [134, 58] width 38 height 38
type input "https://ucarecdn.com/75e5e797-14b7-47d0-bce3-a4ad2a3c2650/-/format/auto/-/previ…"
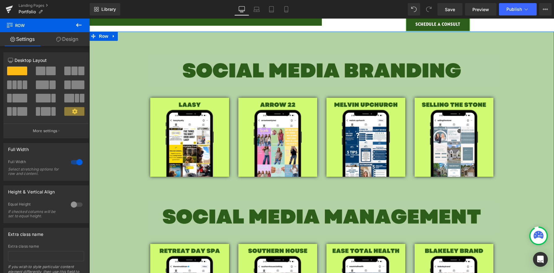
scroll to position [249, 0]
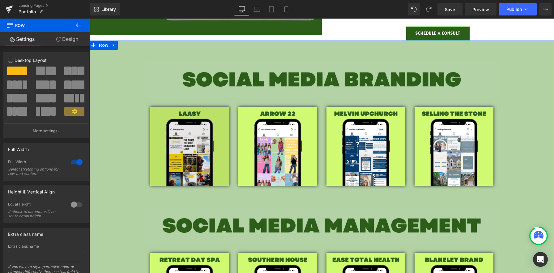
click at [213, 165] on img at bounding box center [189, 146] width 79 height 79
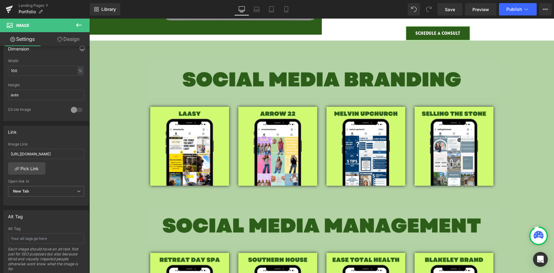
scroll to position [193, 0]
click at [43, 153] on input "https://www.instagram.com/shopcloverandbee/" at bounding box center [46, 153] width 76 height 10
paste input "laasyloyalty"
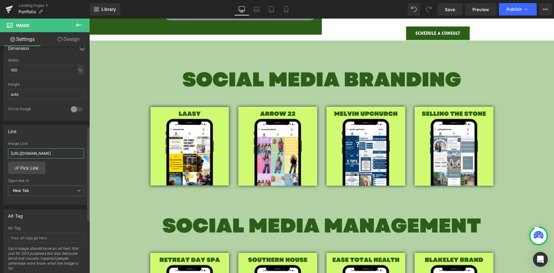
scroll to position [0, 2]
type input "https://www.instagram.com/laasyloyalty"
click at [69, 171] on div "https://www.instagram.com/laasyloyalty Image Link https://www.instagram.com/laa…" at bounding box center [46, 172] width 85 height 63
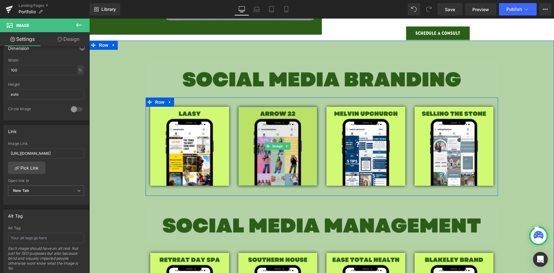
click at [275, 139] on img at bounding box center [277, 146] width 79 height 79
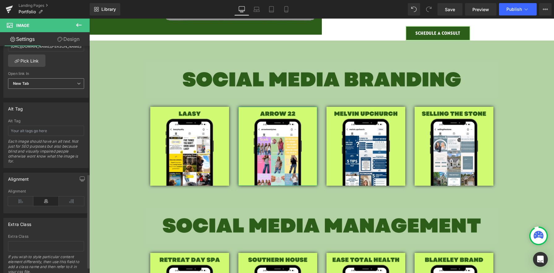
scroll to position [296, 0]
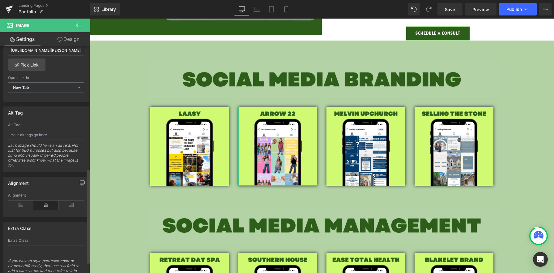
click at [61, 51] on input "https://www.instagram.com/melvin.upchurch/" at bounding box center [46, 50] width 76 height 10
type input "https://www.instagram.com/arrowtwentytwo/"
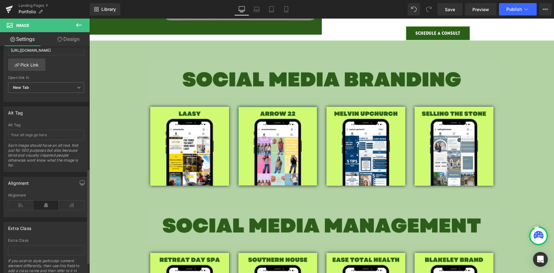
scroll to position [0, 0]
click at [74, 73] on div "https://www.instagram.com/arrowtwentytwo/ Image Link https://www.instagram.com/…" at bounding box center [46, 69] width 85 height 63
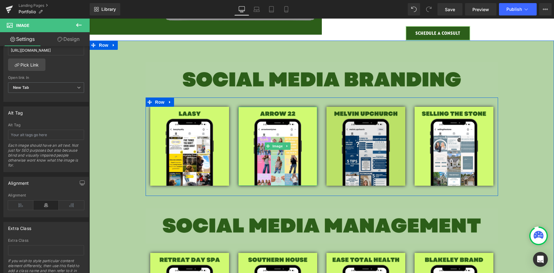
click at [356, 135] on img at bounding box center [365, 146] width 79 height 79
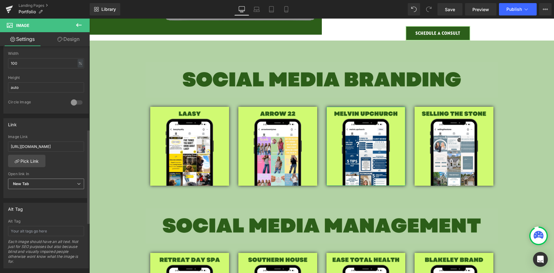
scroll to position [200, 0]
click at [53, 147] on input "https://www.instagram.com/thebreakupcookie/" at bounding box center [46, 146] width 76 height 10
paste input "melvin.upchurch"
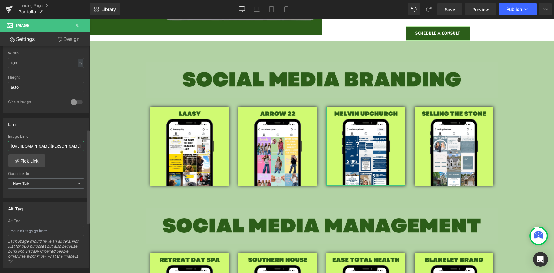
scroll to position [0, 12]
type input "https://www.instagram.com/melvin.upchurch/"
click at [77, 168] on div "https://www.instagram.com/melvin.upchurch/ Image Link https://www.instagram.com…" at bounding box center [46, 165] width 85 height 63
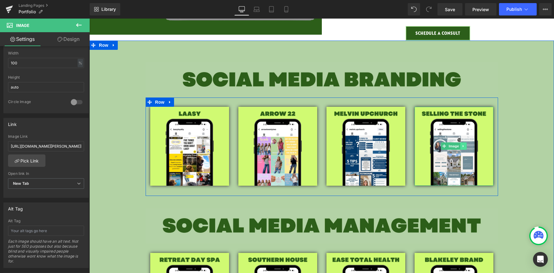
click at [462, 144] on icon at bounding box center [463, 146] width 3 height 4
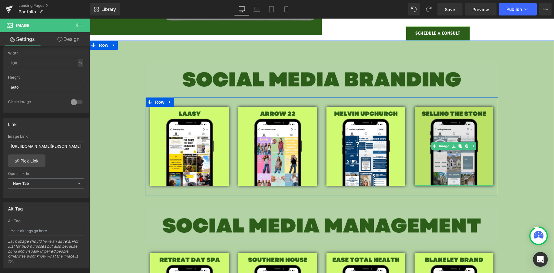
drag, startPoint x: 442, startPoint y: 146, endPoint x: 469, endPoint y: 147, distance: 26.9
click at [442, 146] on link "Image" at bounding box center [440, 145] width 19 height 7
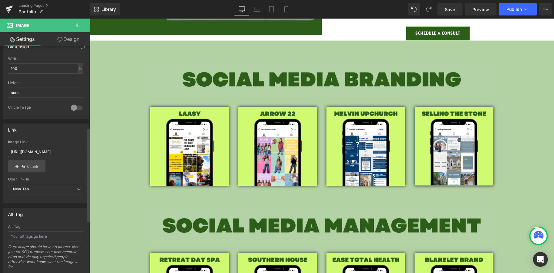
scroll to position [196, 0]
click at [49, 143] on div "Image Link https://www.instagram.com/karenscottsold/" at bounding box center [46, 148] width 76 height 20
click at [51, 147] on input "https://www.instagram.com/karenscottsold/" at bounding box center [46, 150] width 76 height 10
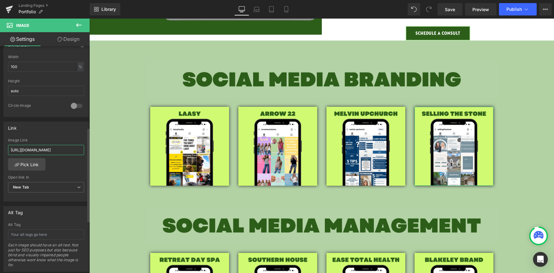
paste input "sellingthestone"
type input "https://www.instagram.com/sellingthestone/"
click at [74, 171] on div "https://www.instagram.com/sellingthestone/ Image Link https://www.instagram.com…" at bounding box center [46, 169] width 85 height 63
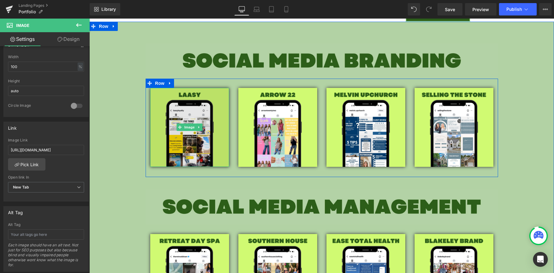
scroll to position [350, 0]
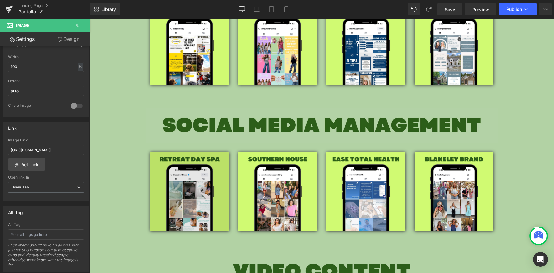
click at [195, 185] on img at bounding box center [189, 191] width 79 height 79
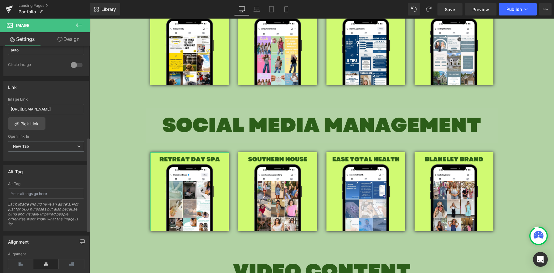
scroll to position [239, 0]
click at [60, 102] on input "https://www.instagram.com/shopcloverandbee/" at bounding box center [46, 107] width 76 height 10
paste input "theretreatbham"
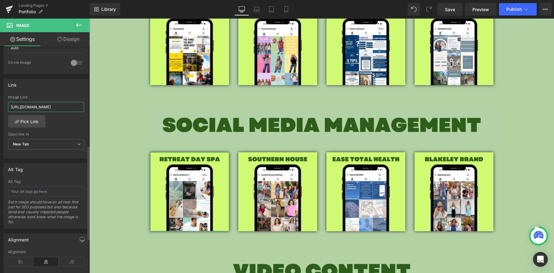
scroll to position [0, 10]
type input "https://www.instagram.com/theretreatbham/"
click at [68, 126] on div "https://www.instagram.com/theretreatbham/ Image Link https://www.instagram.com/…" at bounding box center [46, 126] width 85 height 63
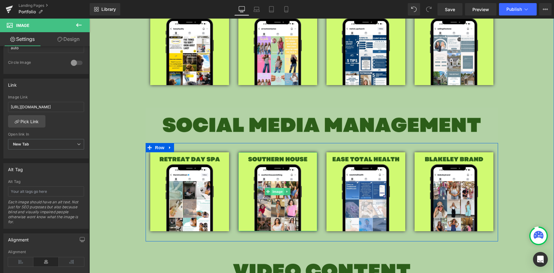
click at [271, 193] on span "Image" at bounding box center [277, 191] width 13 height 7
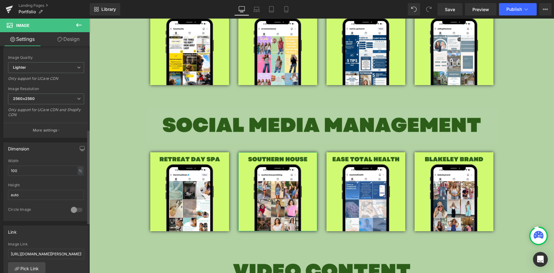
scroll to position [201, 0]
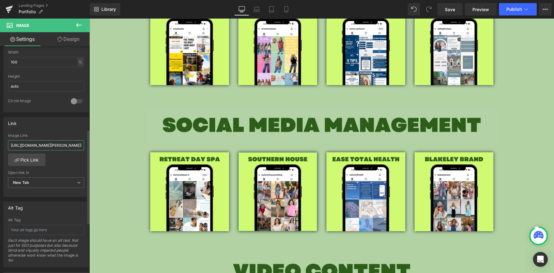
click at [37, 142] on input "https://www.instagram.com/melvin.upchurch/" at bounding box center [46, 145] width 76 height 10
paste input "southernhouseclothing"
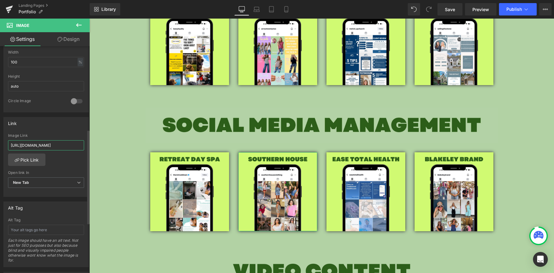
type input "https://www.instagram.com/southernhouseclothing/"
click at [70, 166] on div "https://www.instagram.com/southernhouseclothing/ Image Link https://www.instagr…" at bounding box center [46, 164] width 85 height 63
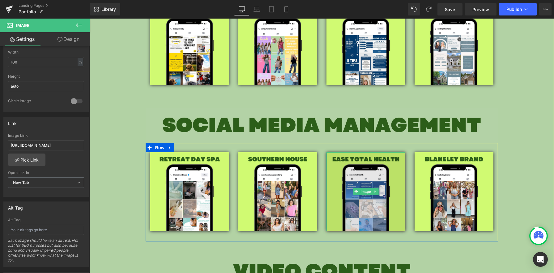
click at [368, 173] on img at bounding box center [365, 191] width 79 height 79
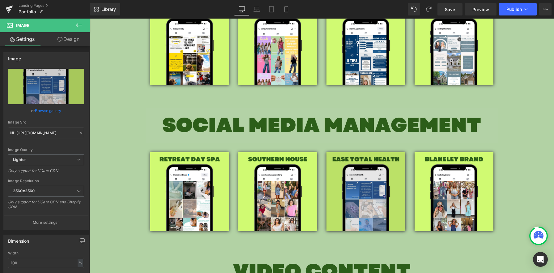
click at [368, 171] on img at bounding box center [365, 191] width 79 height 79
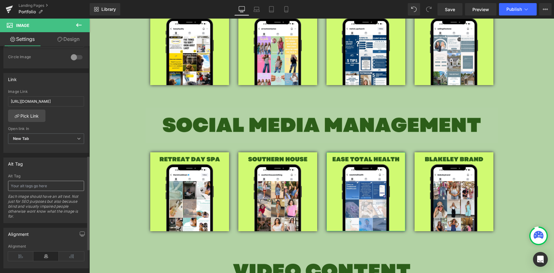
scroll to position [263, 0]
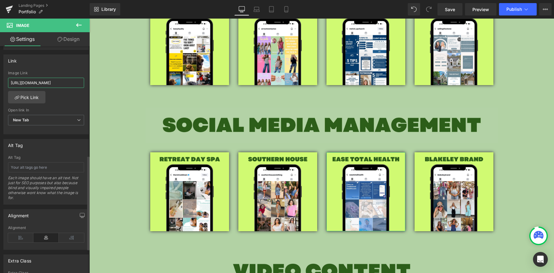
click at [54, 82] on input "https://www.instagram.com/thebreakupcookie/" at bounding box center [46, 83] width 76 height 10
type input "https://www.instagram.com/easetotalhealth/"
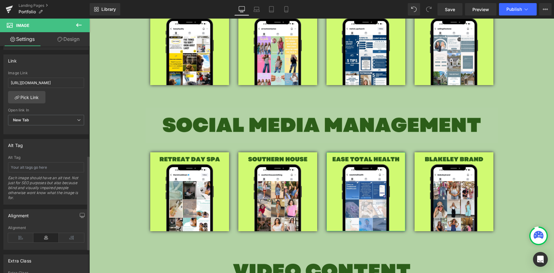
scroll to position [0, 0]
click at [54, 103] on div "https://www.instagram.com/easetotalhealth/ Image Link https://www.instagram.com…" at bounding box center [46, 102] width 85 height 63
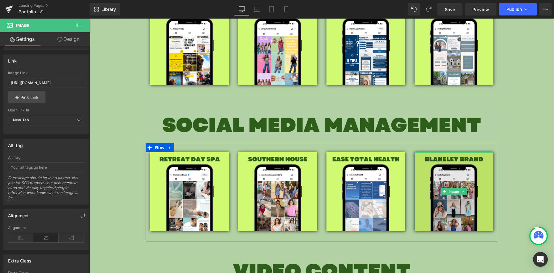
drag, startPoint x: 441, startPoint y: 170, endPoint x: 438, endPoint y: 175, distance: 5.9
click at [441, 170] on img at bounding box center [454, 191] width 79 height 79
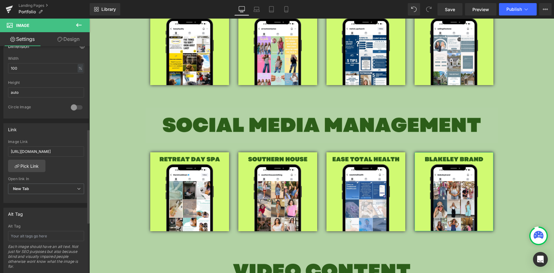
scroll to position [199, 0]
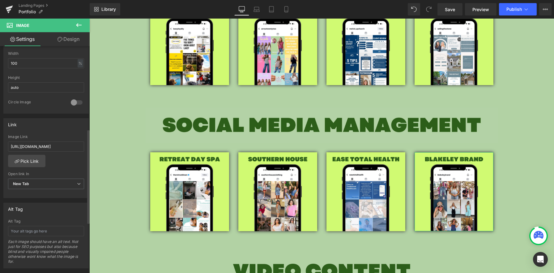
click at [53, 140] on div "Image Link https://www.instagram.com/karenscottsold/" at bounding box center [46, 144] width 76 height 20
click at [49, 147] on input "https://www.instagram.com/karenscottsold/" at bounding box center [46, 146] width 76 height 10
paste input "blakeleybran"
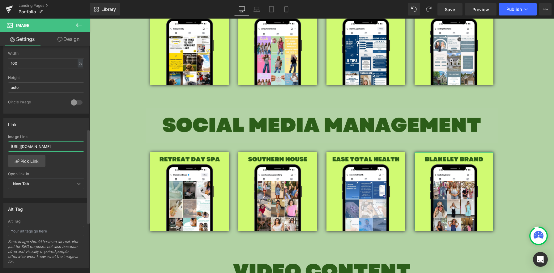
scroll to position [0, 8]
type input "https://www.instagram.com/blakeleybrand/"
click at [67, 166] on div "https://www.instagram.com/blakeleybrand/ Image Link https://www.instagram.com/b…" at bounding box center [46, 165] width 85 height 63
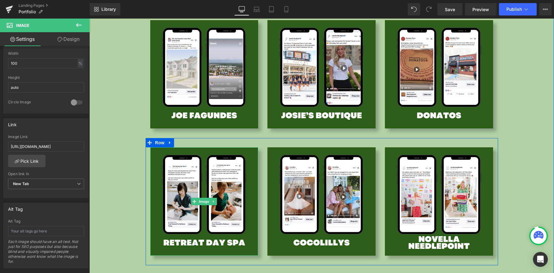
scroll to position [835, 0]
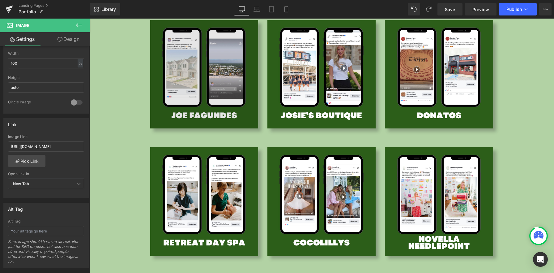
click at [244, 119] on img at bounding box center [204, 74] width 108 height 108
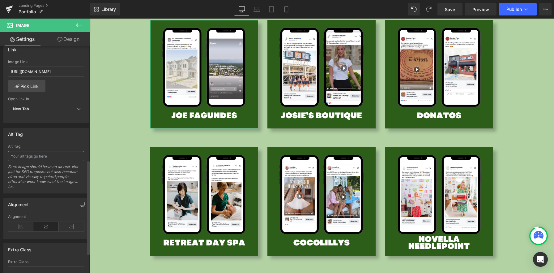
scroll to position [265, 0]
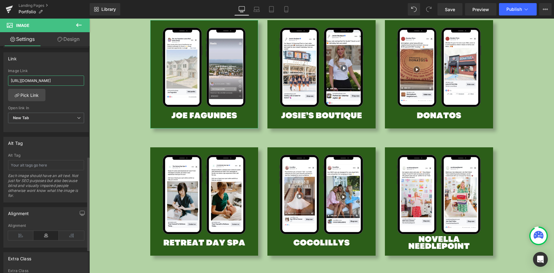
click at [76, 80] on input "https://cocolillys.com/" at bounding box center [46, 80] width 76 height 10
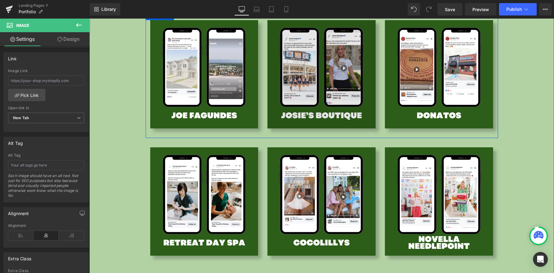
click at [276, 82] on img at bounding box center [321, 74] width 108 height 108
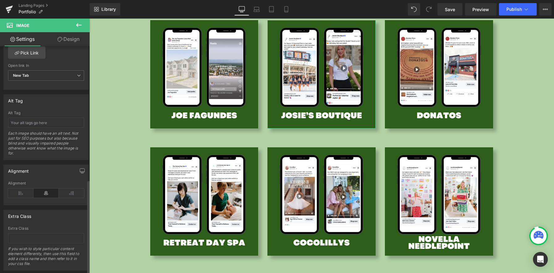
scroll to position [223, 0]
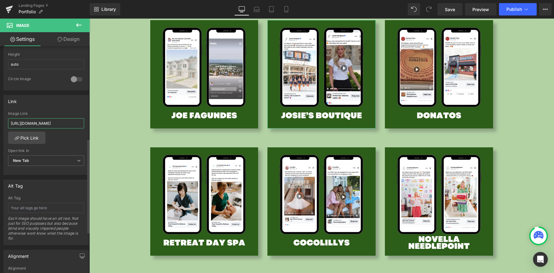
click at [48, 124] on input "https://josiesboutique.com/" at bounding box center [46, 123] width 76 height 10
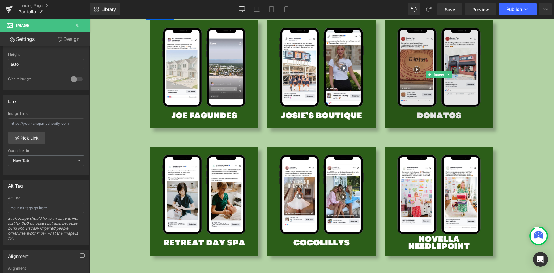
click at [427, 88] on img at bounding box center [439, 74] width 108 height 108
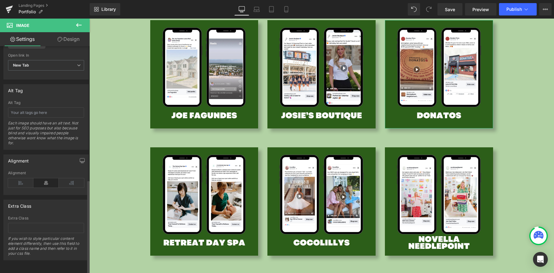
scroll to position [194, 0]
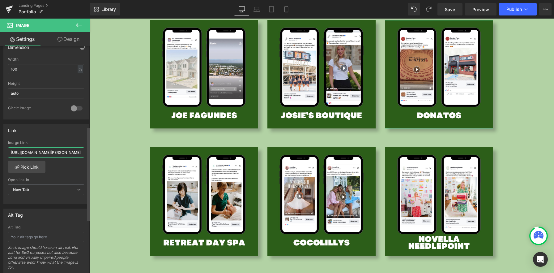
click at [38, 153] on input "https://www.statefarm.com/agent/us/al/vestavia-hls/michael-oneal-lnr6n1ys000" at bounding box center [46, 152] width 76 height 10
click at [37, 153] on input "https://www.statefarm.com/agent/us/al/vestavia-hls/michael-oneal-lnr6n1ys000" at bounding box center [46, 152] width 76 height 10
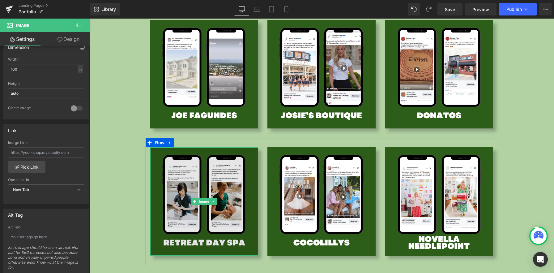
click at [206, 184] on img at bounding box center [204, 201] width 108 height 108
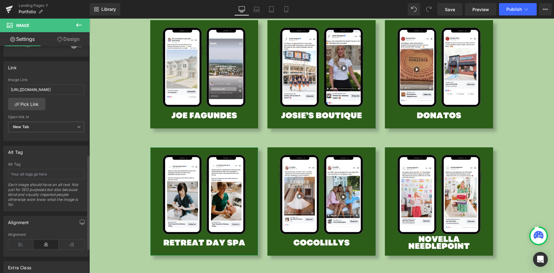
scroll to position [262, 0]
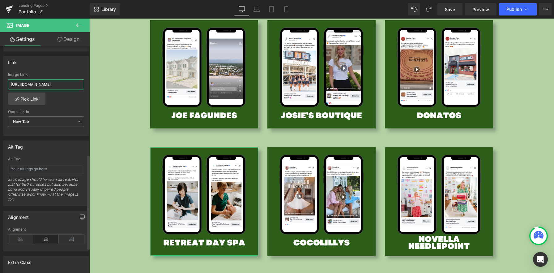
click at [53, 84] on input "https://kindhood.co" at bounding box center [46, 84] width 76 height 10
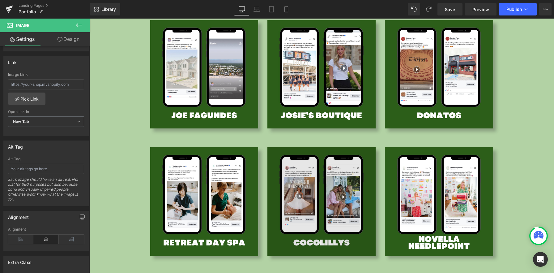
click at [305, 171] on img at bounding box center [321, 201] width 108 height 108
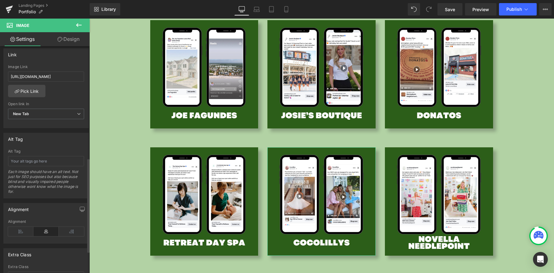
scroll to position [240, 0]
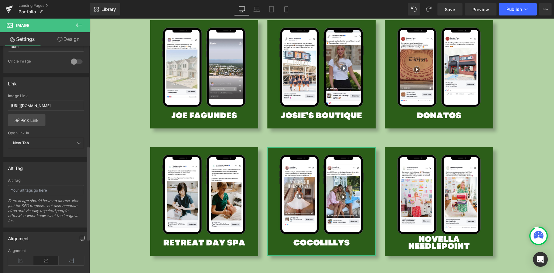
click at [48, 110] on div "Image Link https://cahabavalleyroofing.com" at bounding box center [46, 104] width 76 height 20
click at [48, 106] on input "https://cahabavalleyroofing.com" at bounding box center [46, 105] width 76 height 10
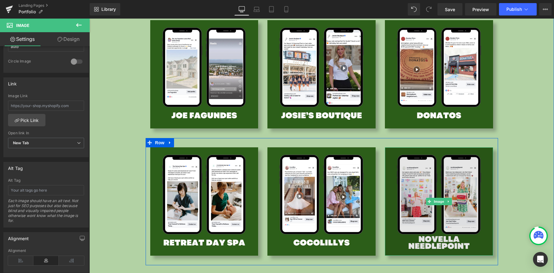
click at [425, 166] on img at bounding box center [439, 201] width 108 height 108
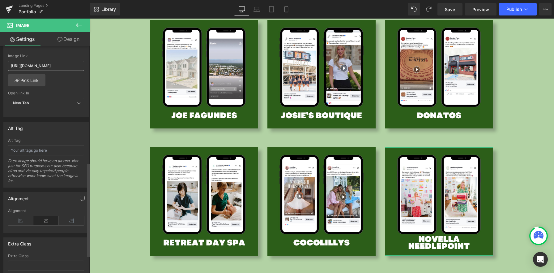
scroll to position [279, 0]
click at [63, 63] on input "https://www.blakeleybrand.com/" at bounding box center [46, 67] width 76 height 10
click at [63, 64] on input "https://www.blakeleybrand.com/" at bounding box center [46, 67] width 76 height 10
click at [72, 88] on div "Image Link Pick Link Current Tab New Tab Open link In New Tab Current Tab New T…" at bounding box center [46, 86] width 85 height 63
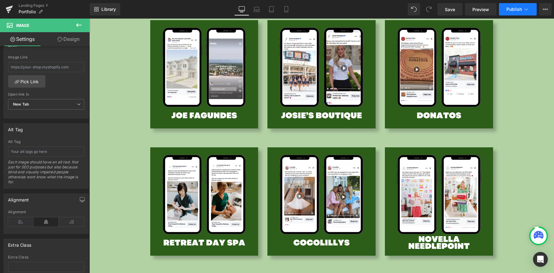
click at [520, 8] on span "Publish" at bounding box center [513, 9] width 15 height 5
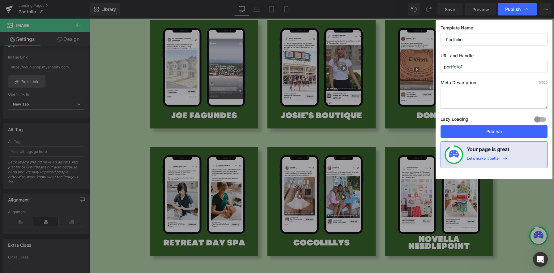
click at [497, 123] on div "Lazy Loading Build Upgrade plan to unlock" at bounding box center [494, 120] width 107 height 10
drag, startPoint x: 498, startPoint y: 132, endPoint x: 373, endPoint y: 59, distance: 145.6
click at [498, 132] on button "Publish" at bounding box center [494, 131] width 107 height 12
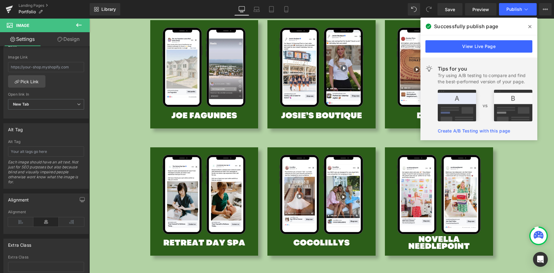
drag, startPoint x: 528, startPoint y: 25, endPoint x: 439, endPoint y: 7, distance: 91.5
click at [528, 25] on icon at bounding box center [529, 26] width 3 height 3
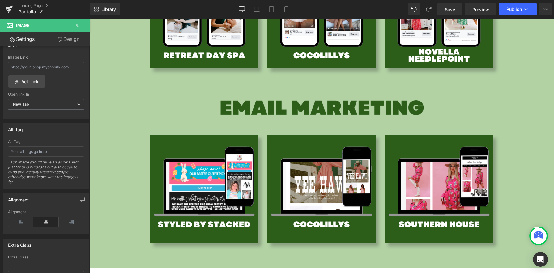
scroll to position [1268, 0]
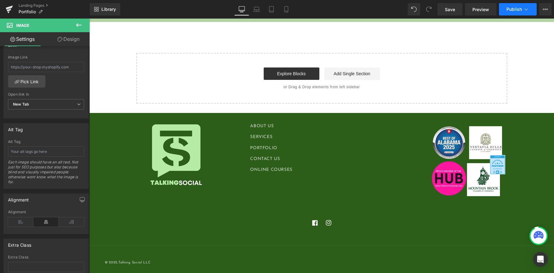
click at [517, 14] on button "Publish" at bounding box center [518, 9] width 38 height 12
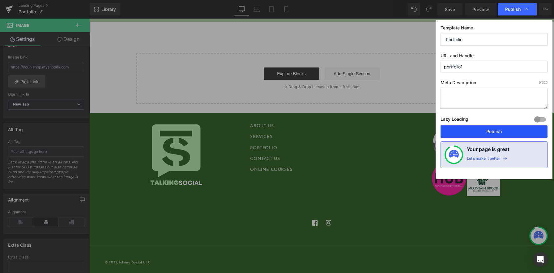
drag, startPoint x: 493, startPoint y: 129, endPoint x: 427, endPoint y: 36, distance: 113.7
click at [493, 129] on button "Publish" at bounding box center [494, 131] width 107 height 12
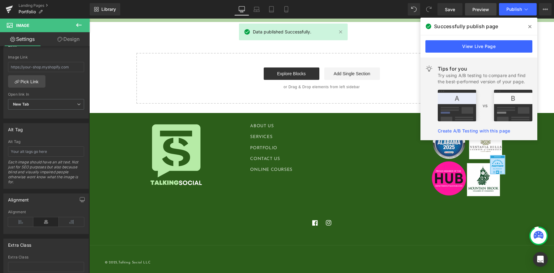
click at [483, 11] on span "Preview" at bounding box center [480, 9] width 17 height 6
